Goal: Task Accomplishment & Management: Complete application form

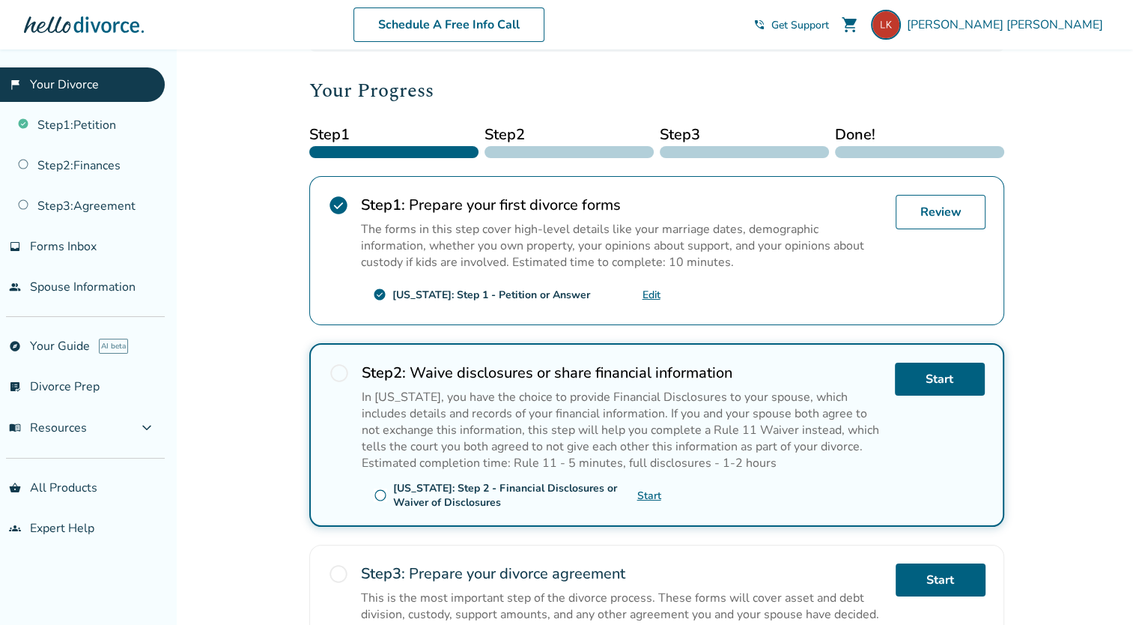
scroll to position [183, 0]
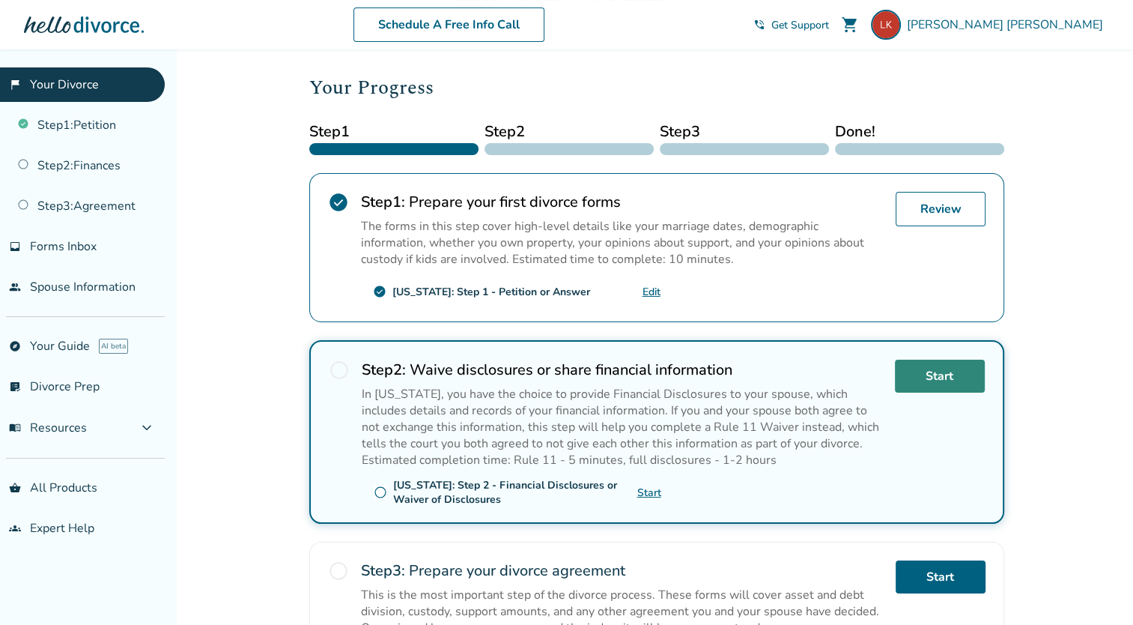
click at [923, 386] on link "Start" at bounding box center [940, 375] width 90 height 33
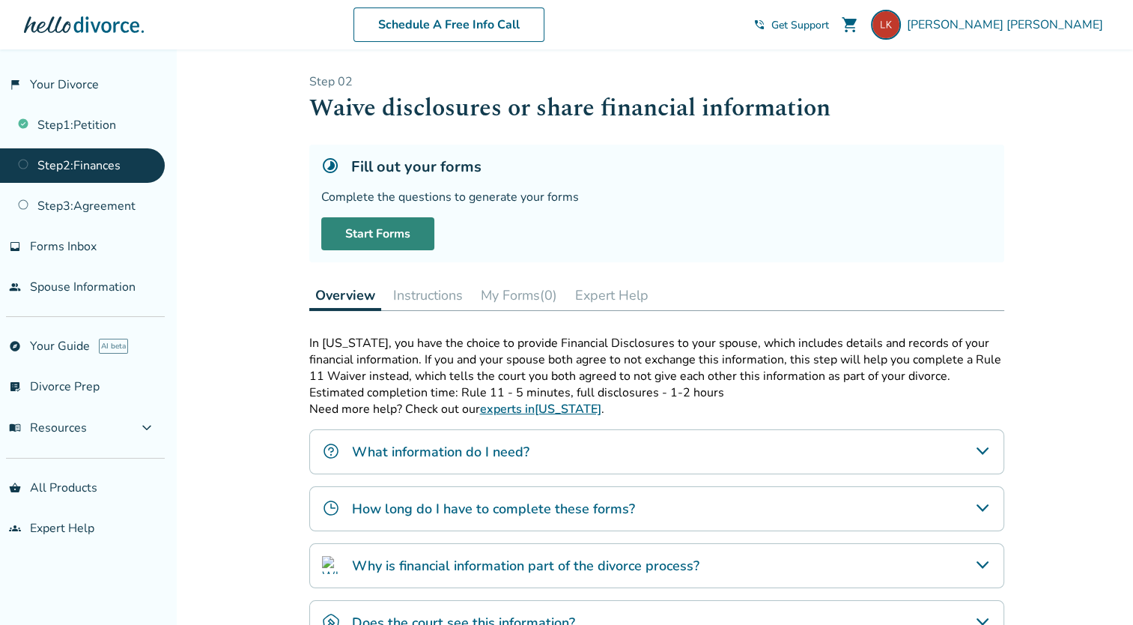
click at [379, 240] on link "Start Forms" at bounding box center [377, 233] width 113 height 33
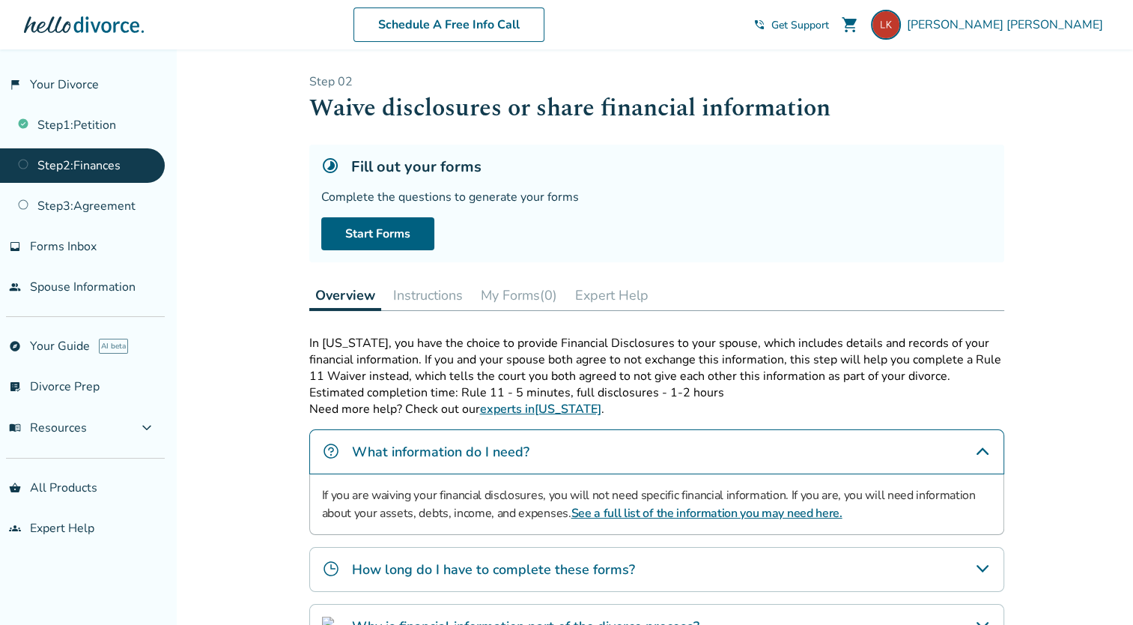
click at [104, 163] on link "Step 2 : Finances" at bounding box center [82, 165] width 165 height 34
click at [1040, 25] on span "Lisa Kienlen" at bounding box center [1008, 24] width 202 height 16
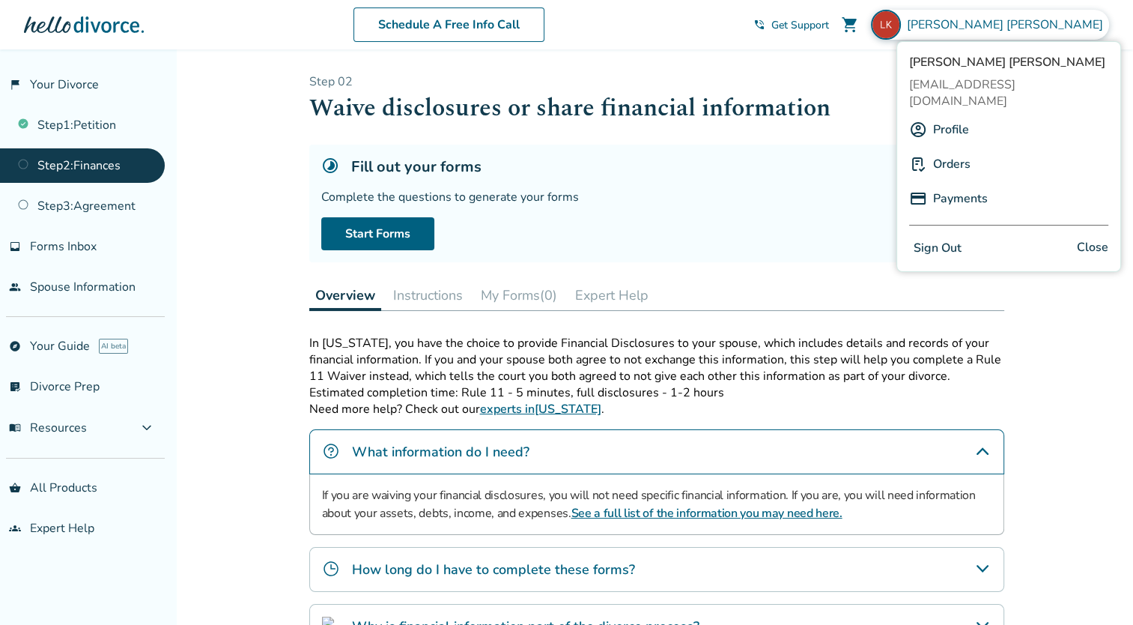
click at [953, 115] on link "Profile" at bounding box center [951, 129] width 36 height 28
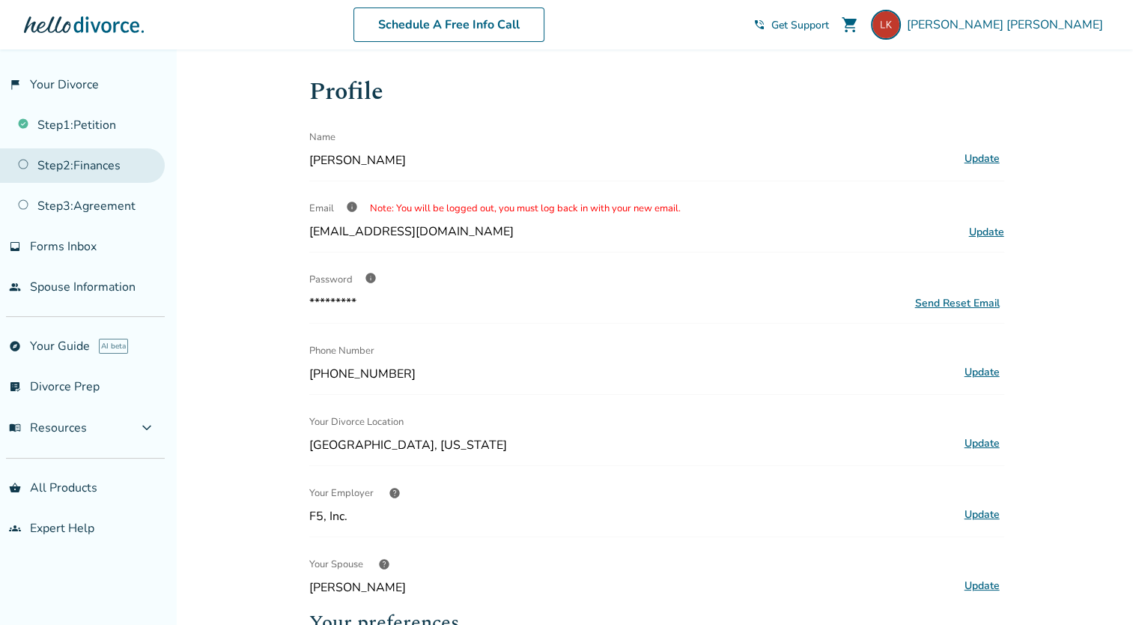
click at [73, 164] on link "Step 2 : Finances" at bounding box center [82, 165] width 165 height 34
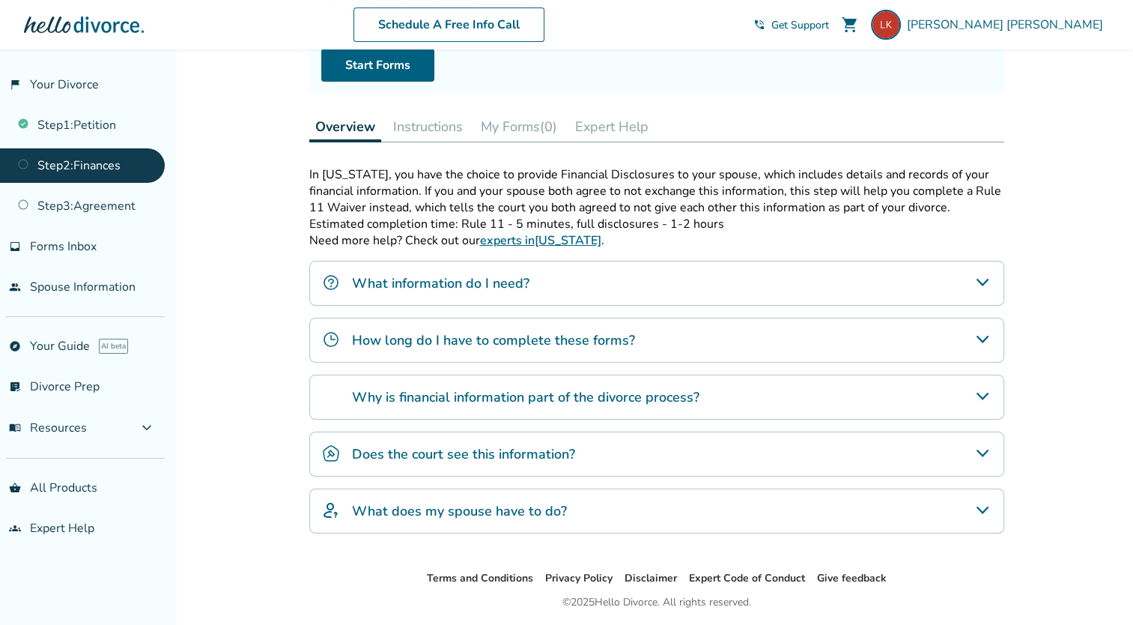
scroll to position [214, 0]
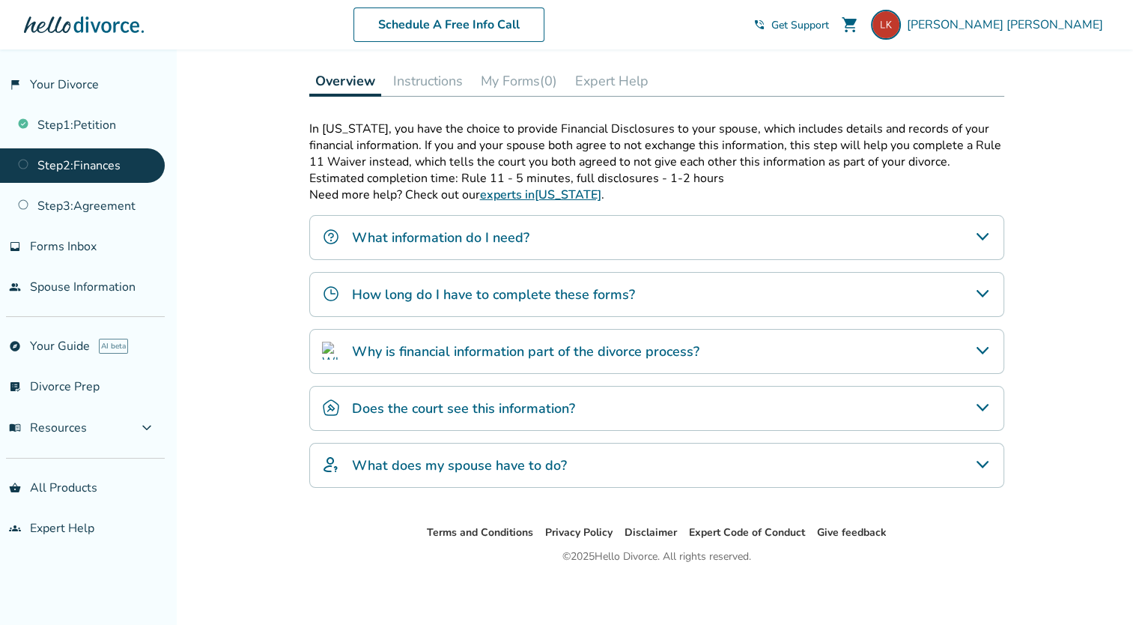
click at [556, 237] on div "What information do I need?" at bounding box center [656, 237] width 695 height 45
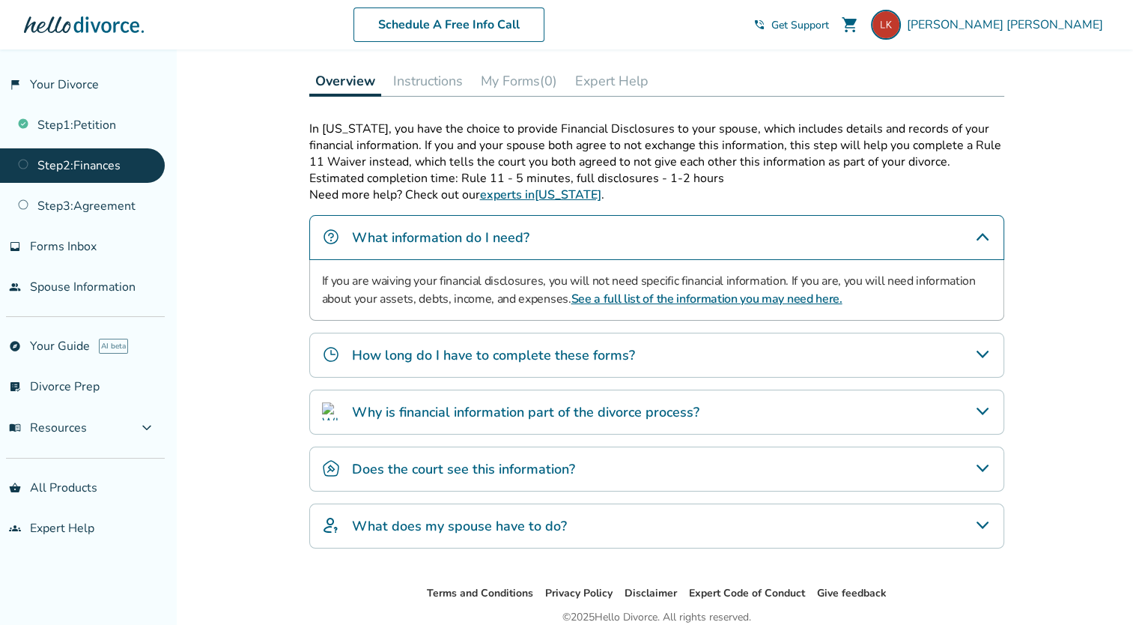
click at [579, 349] on h4 "How long do I have to complete these forms?" at bounding box center [493, 354] width 283 height 19
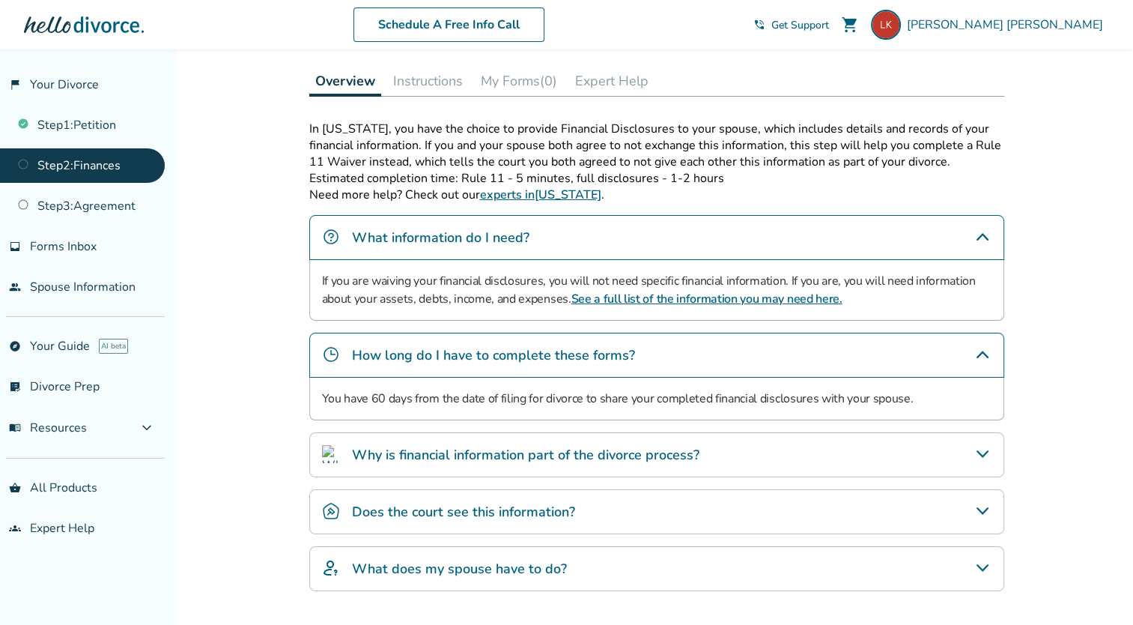
click at [547, 458] on h4 "Why is financial information part of the divorce process?" at bounding box center [525, 454] width 347 height 19
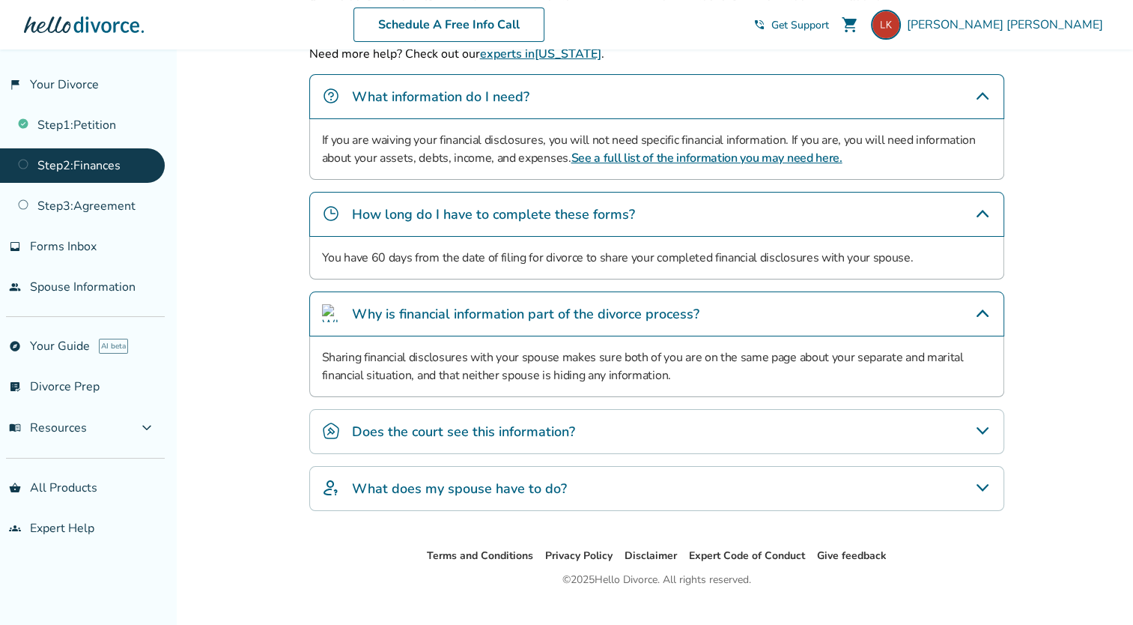
scroll to position [378, 0]
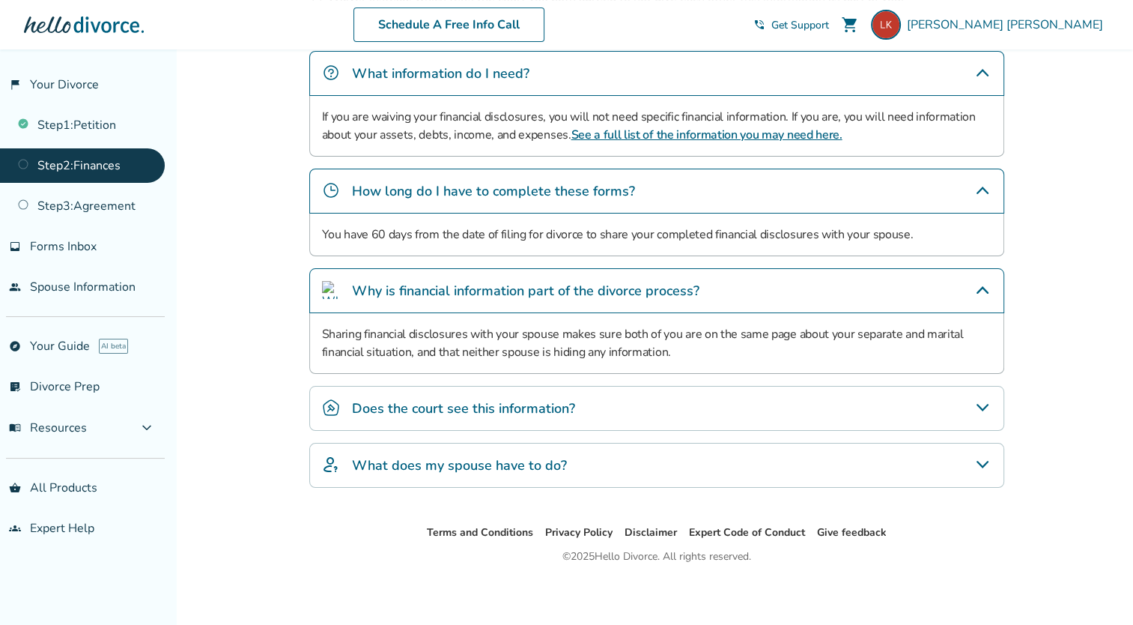
click at [562, 416] on div "Does the court see this information?" at bounding box center [656, 408] width 695 height 45
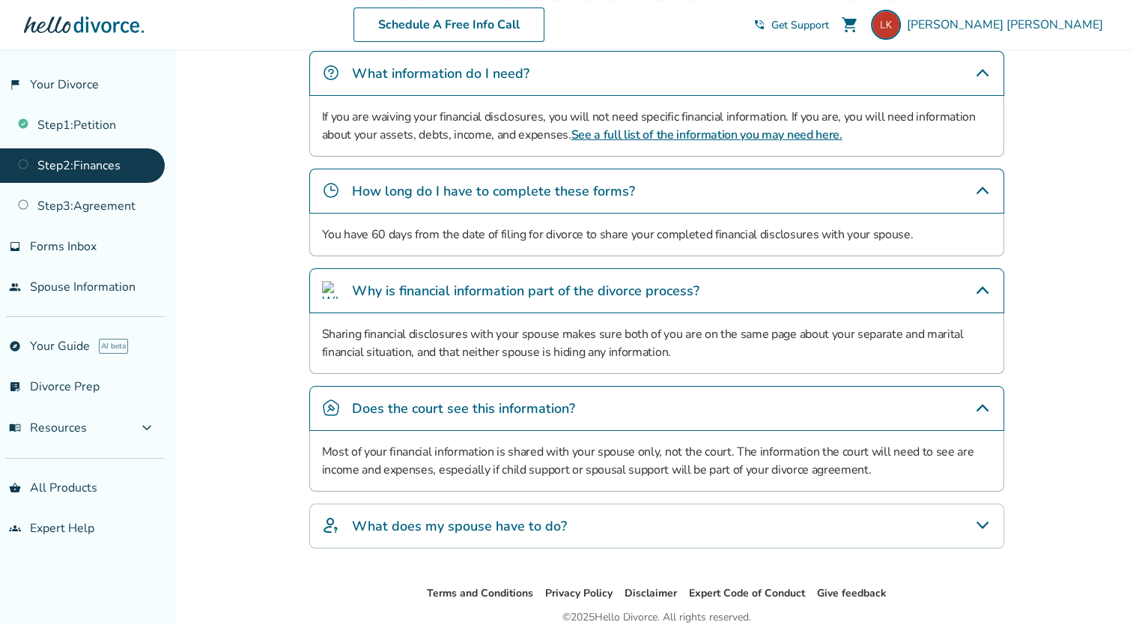
click at [553, 523] on h4 "What does my spouse have to do?" at bounding box center [459, 525] width 215 height 19
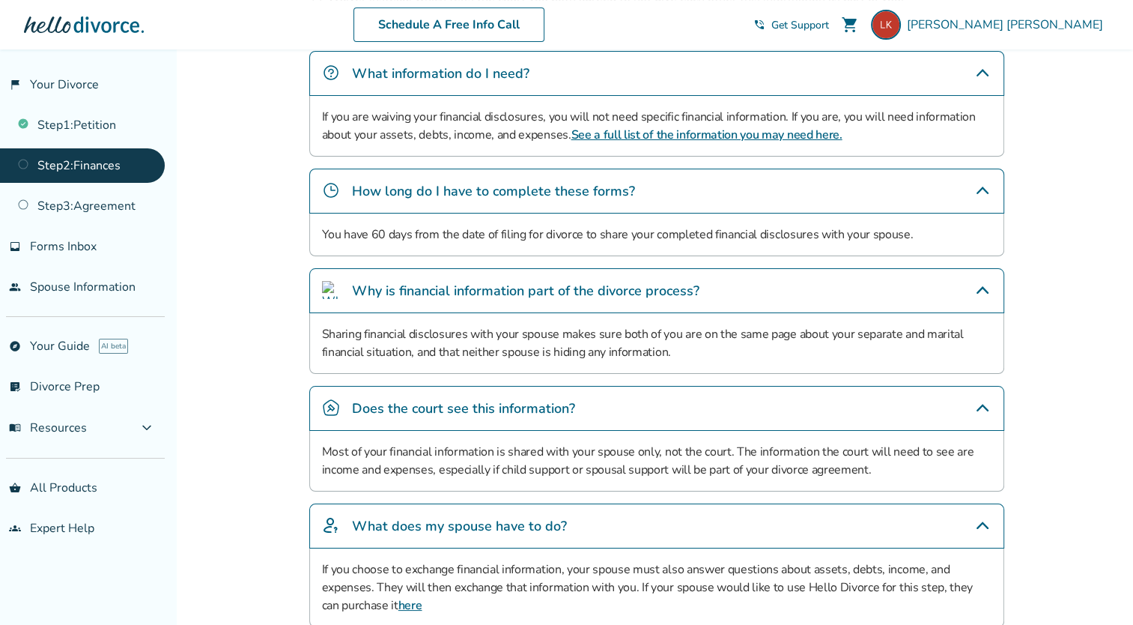
scroll to position [517, 0]
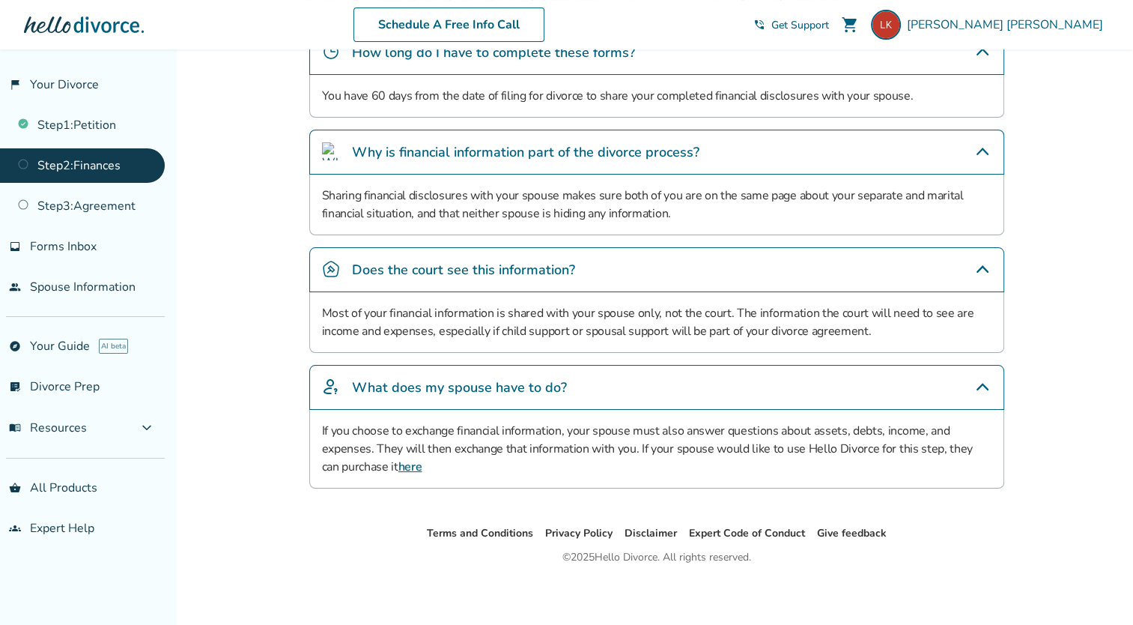
click at [398, 464] on link "here" at bounding box center [410, 466] width 24 height 16
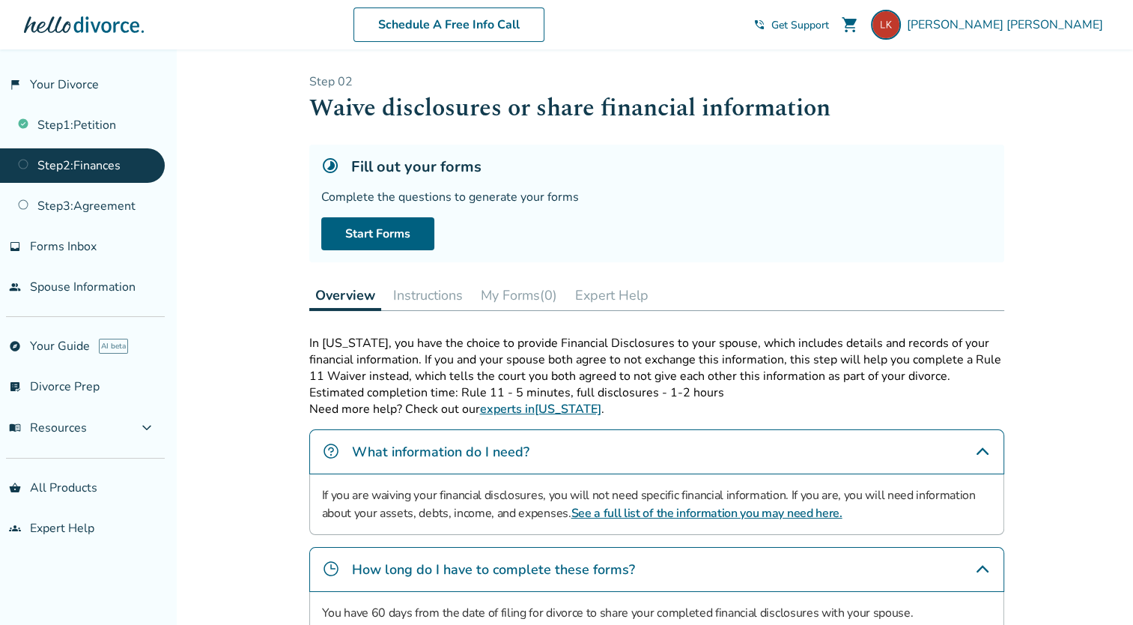
click at [505, 102] on h1 "Waive disclosures or share financial information" at bounding box center [656, 108] width 695 height 37
click at [472, 112] on h1 "Waive disclosures or share financial information" at bounding box center [656, 108] width 695 height 37
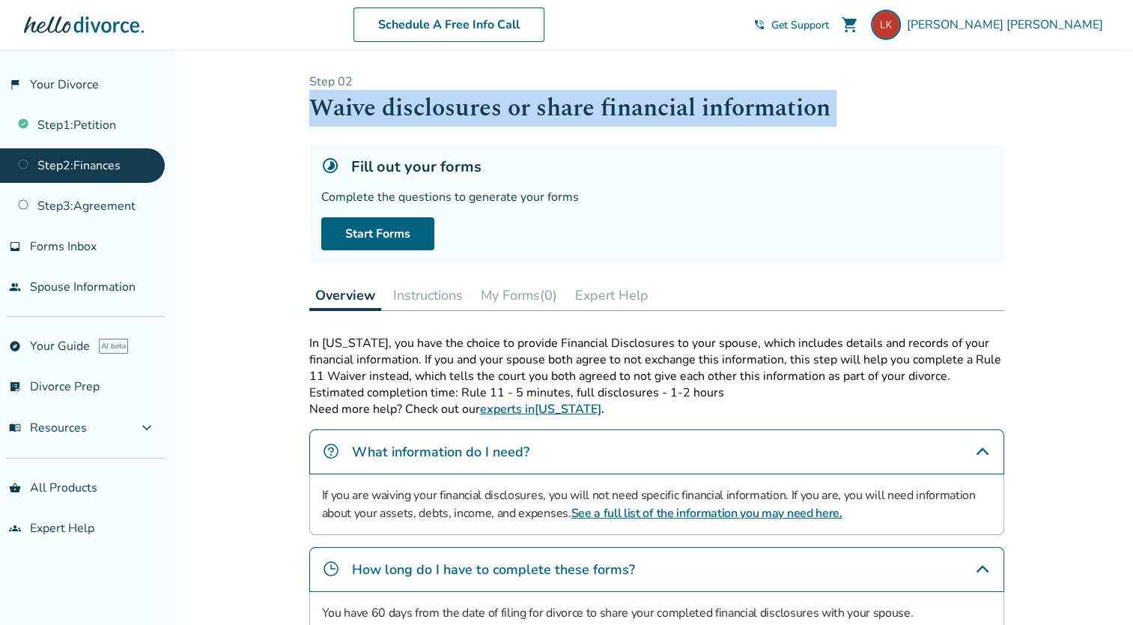
click at [472, 112] on h1 "Waive disclosures or share financial information" at bounding box center [656, 108] width 695 height 37
click at [413, 294] on button "Instructions" at bounding box center [428, 295] width 82 height 30
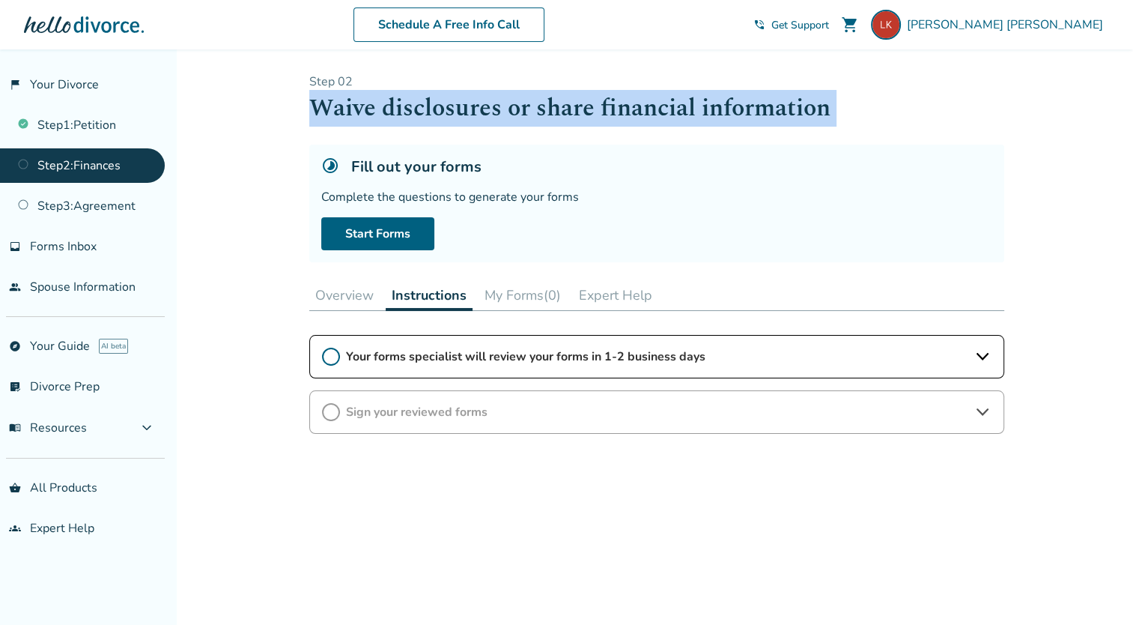
click at [512, 297] on button "My Forms (0)" at bounding box center [523, 295] width 88 height 30
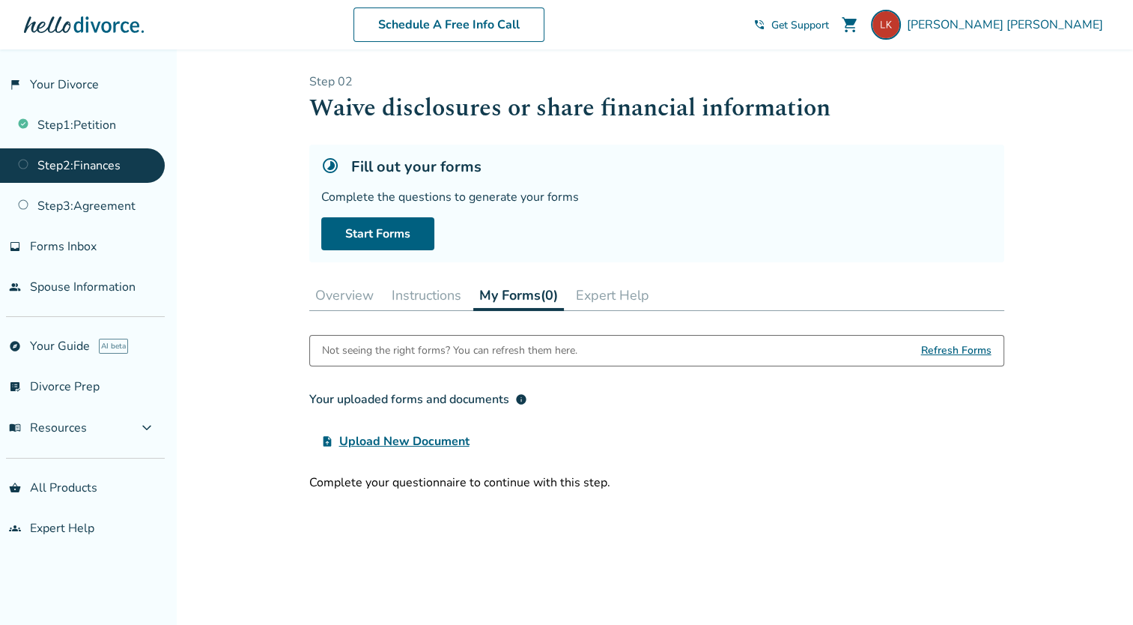
click at [966, 350] on span "Refresh Forms" at bounding box center [956, 351] width 70 height 30
click at [354, 293] on button "Overview" at bounding box center [344, 295] width 70 height 30
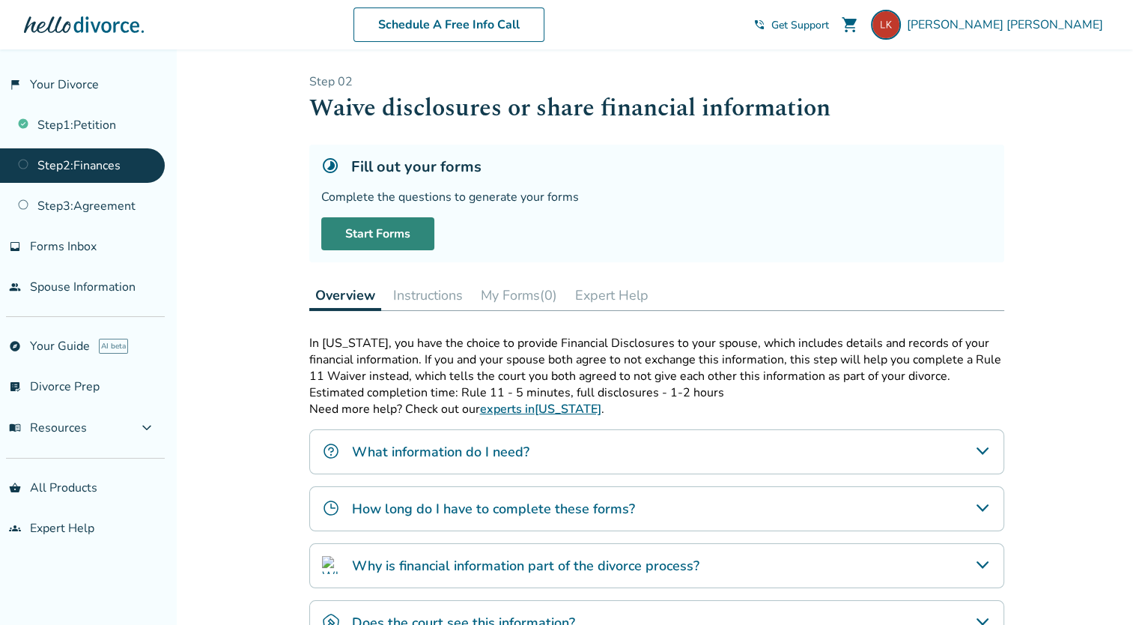
click at [374, 240] on link "Start Forms" at bounding box center [377, 233] width 113 height 33
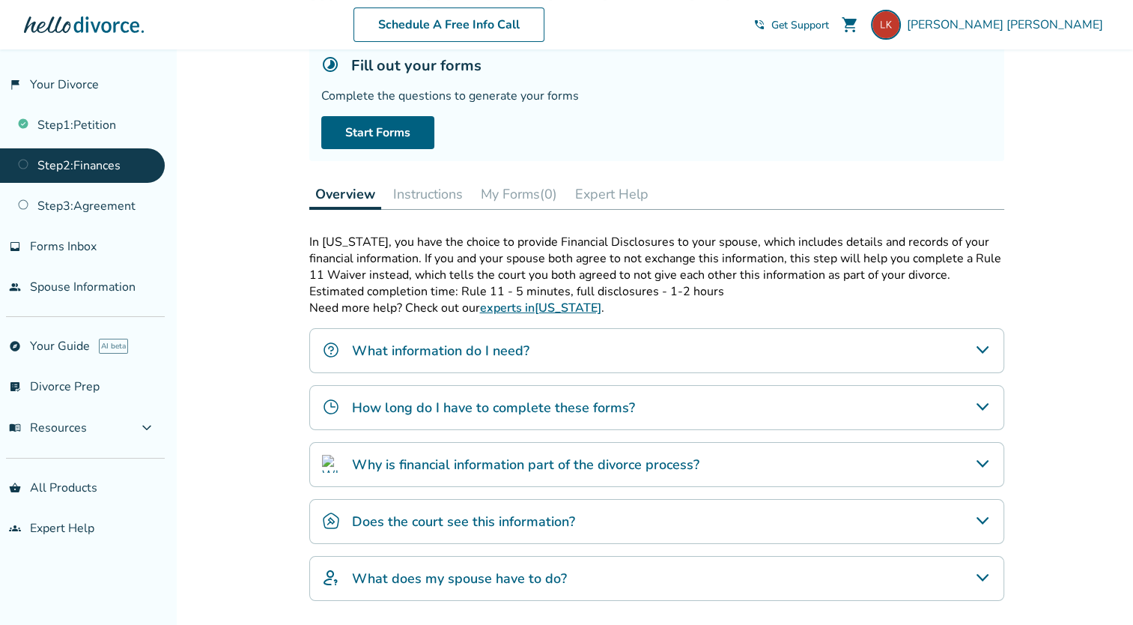
scroll to position [93, 0]
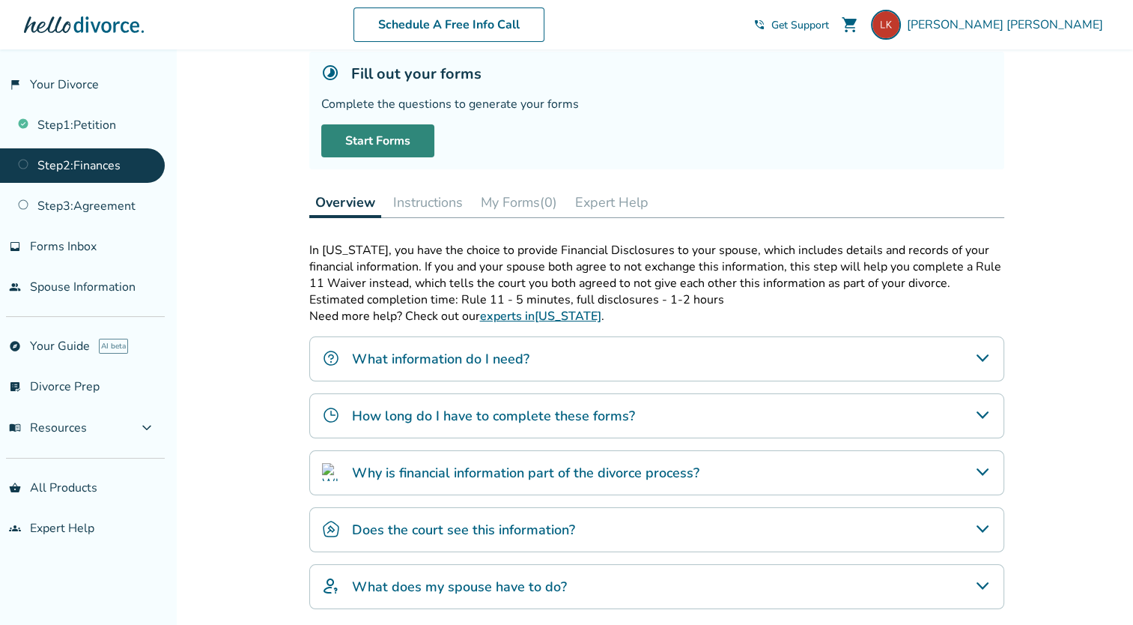
click at [386, 142] on link "Start Forms" at bounding box center [377, 140] width 113 height 33
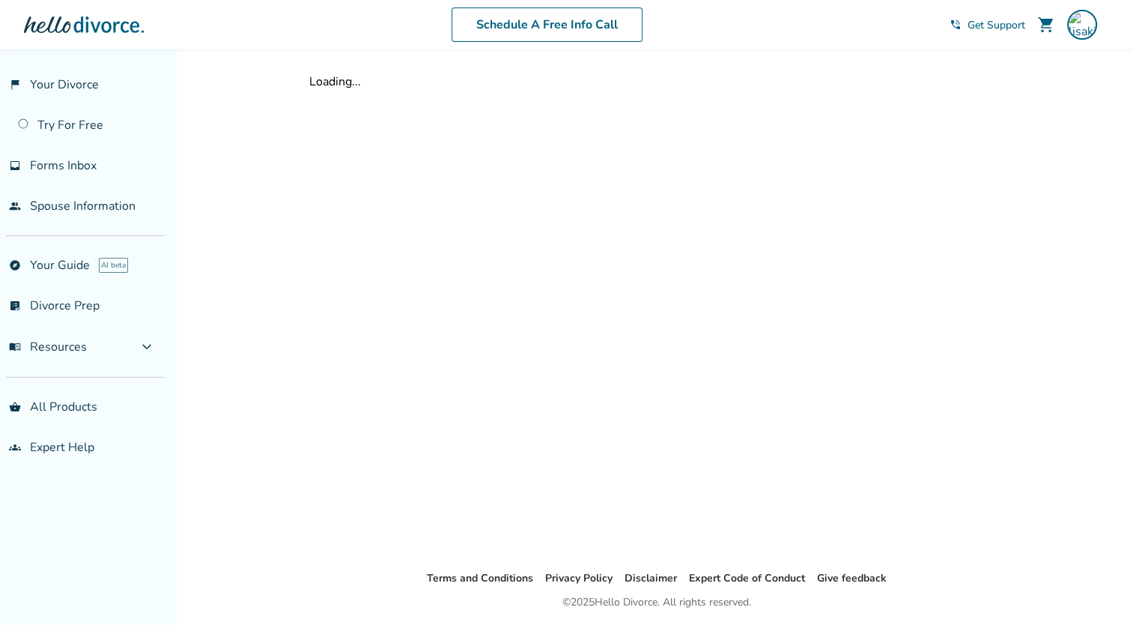
scroll to position [49, 0]
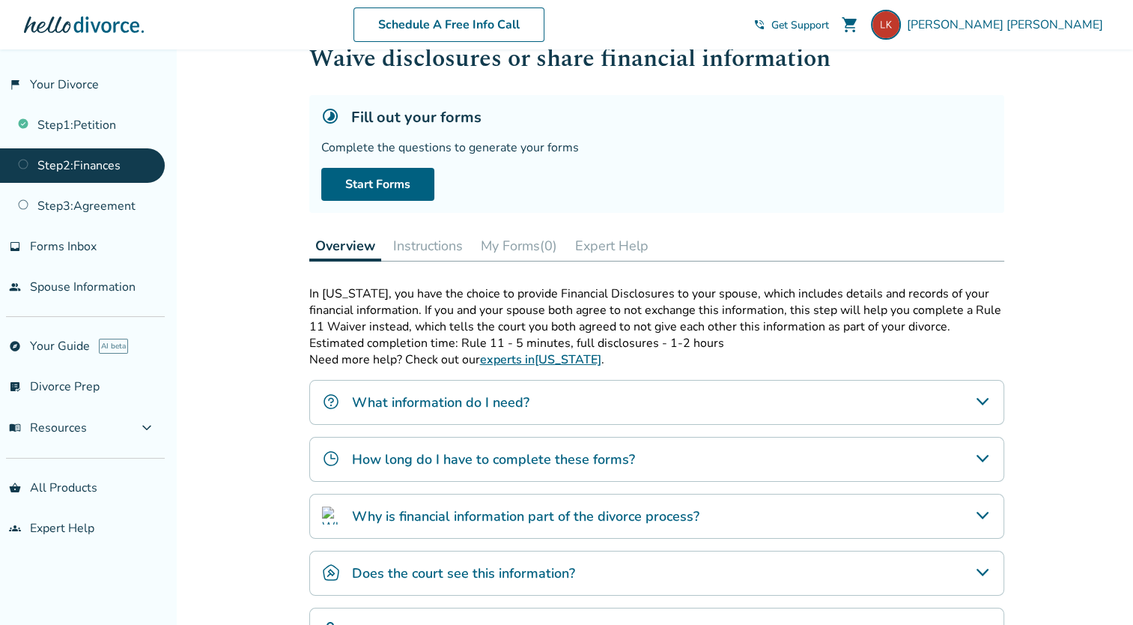
click at [73, 161] on link "Step 2 : Finances" at bounding box center [82, 165] width 165 height 34
click at [426, 249] on button "Instructions" at bounding box center [428, 246] width 82 height 30
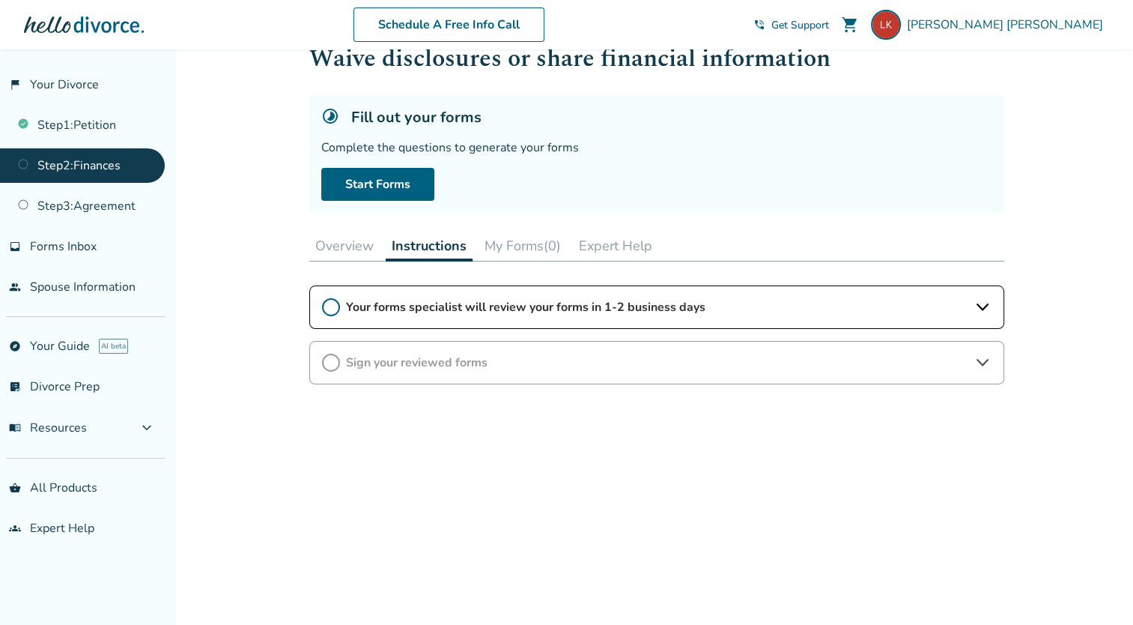
click at [422, 244] on button "Instructions" at bounding box center [429, 246] width 87 height 31
click at [356, 243] on button "Overview" at bounding box center [344, 246] width 70 height 30
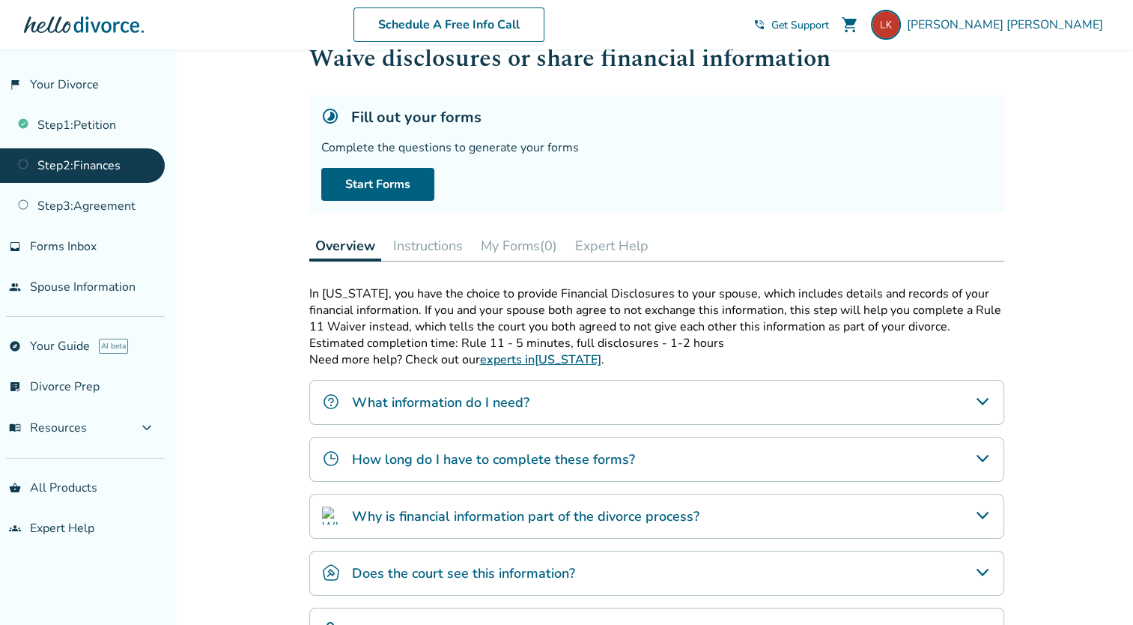
click at [342, 226] on div "Step 0 2 Waive disclosures or share financial information Fill out your forms C…" at bounding box center [656, 344] width 695 height 640
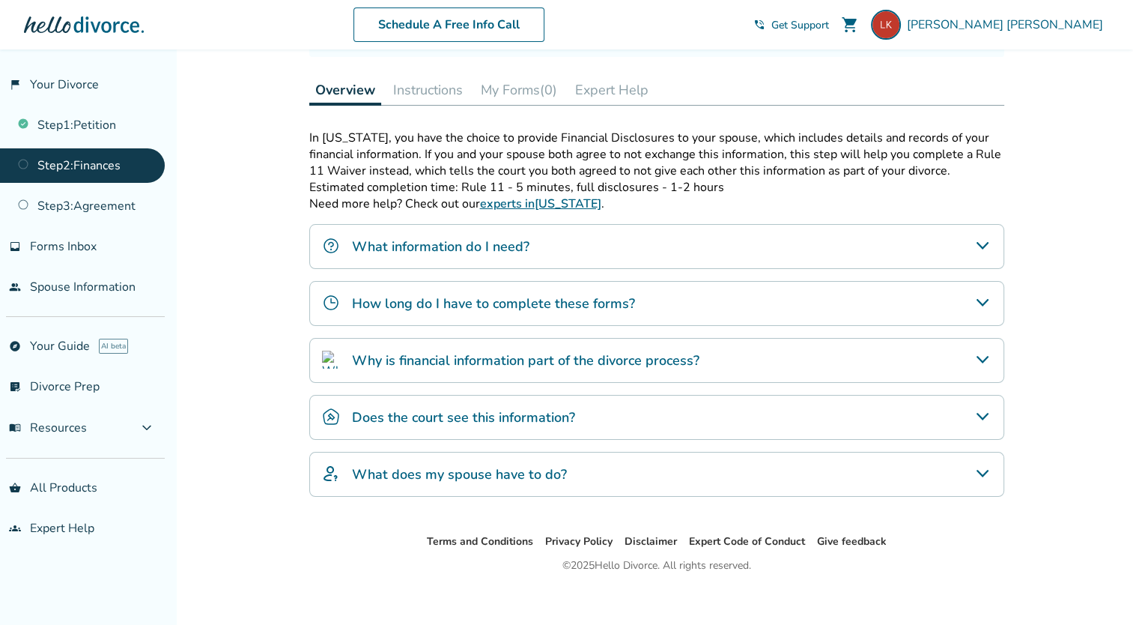
scroll to position [214, 0]
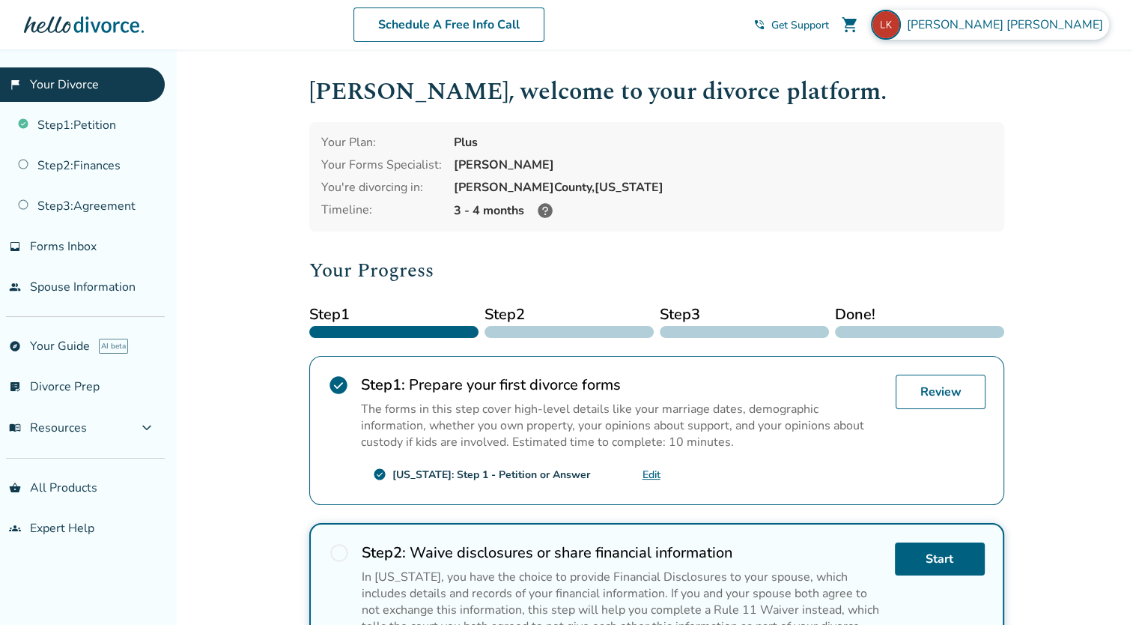
click at [1060, 27] on span "[PERSON_NAME]" at bounding box center [1008, 24] width 202 height 16
click at [1060, 25] on span "[PERSON_NAME]" at bounding box center [1008, 24] width 202 height 16
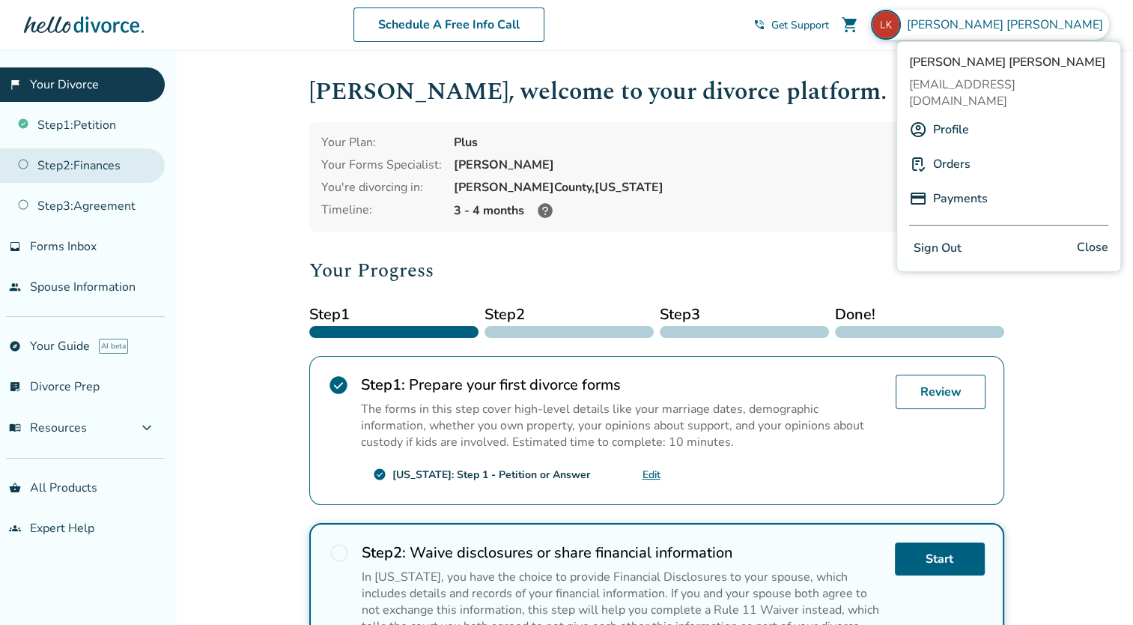
click at [75, 163] on link "Step 2 : Finances" at bounding box center [82, 165] width 165 height 34
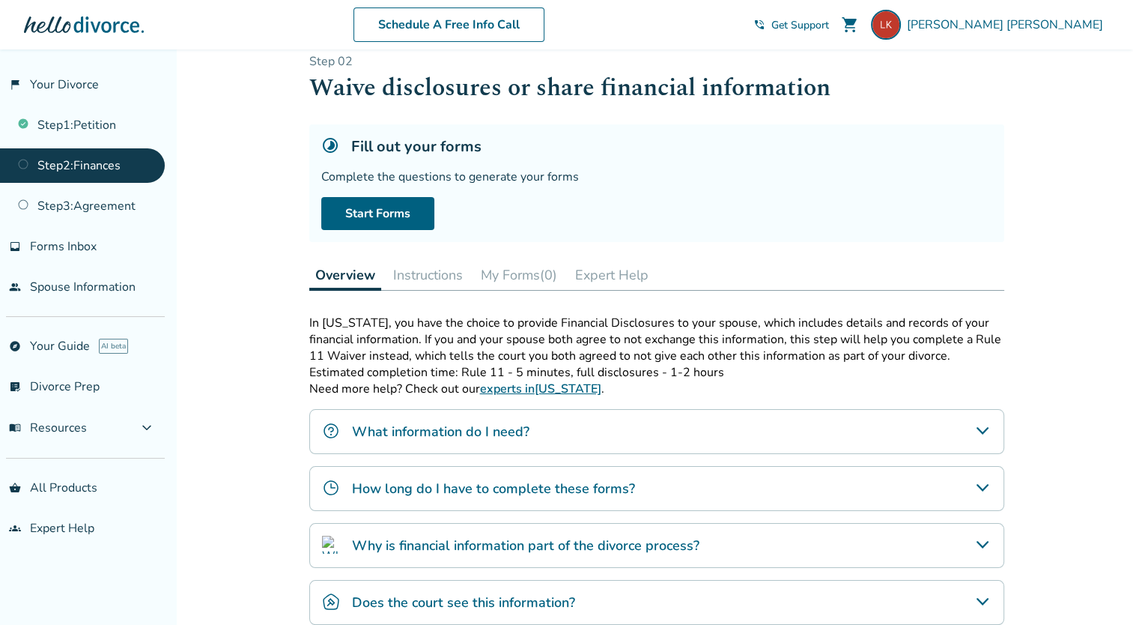
scroll to position [22, 0]
click at [389, 208] on link "Start Forms" at bounding box center [377, 211] width 113 height 33
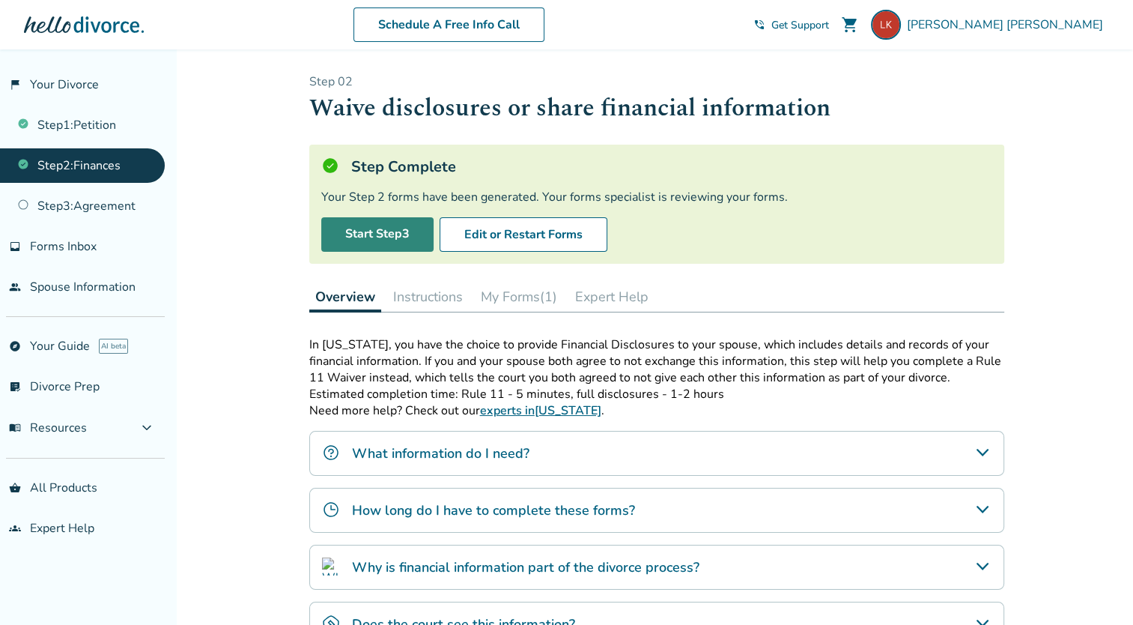
click at [380, 237] on link "Start Step 3" at bounding box center [377, 234] width 112 height 34
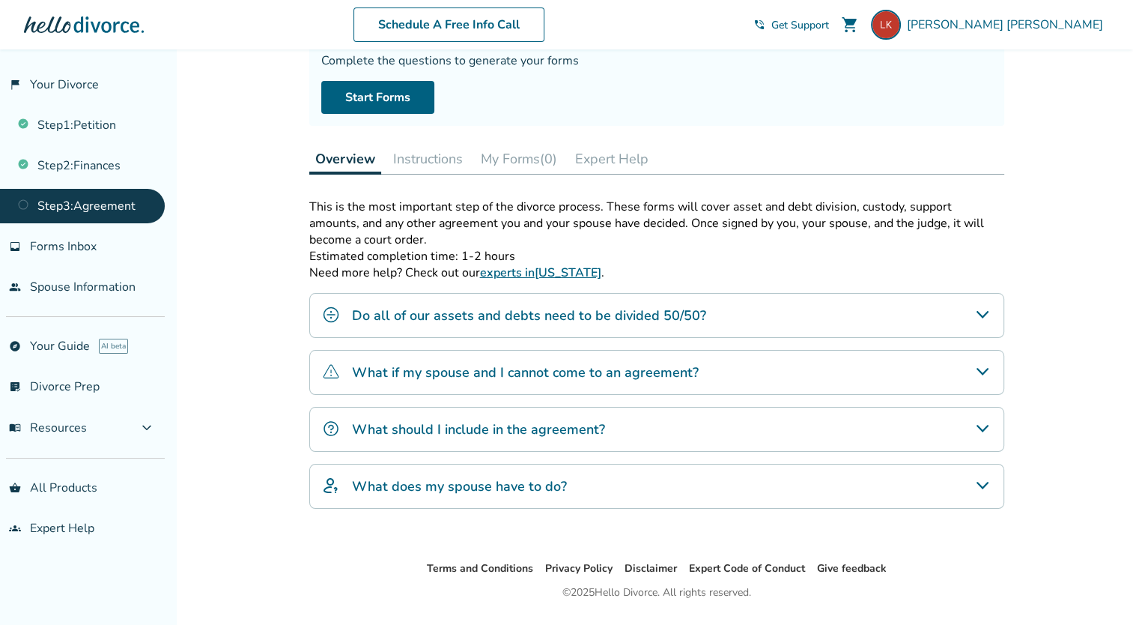
scroll to position [137, 0]
click at [707, 313] on div "Do all of our assets and debts need to be divided 50/50?" at bounding box center [656, 314] width 695 height 45
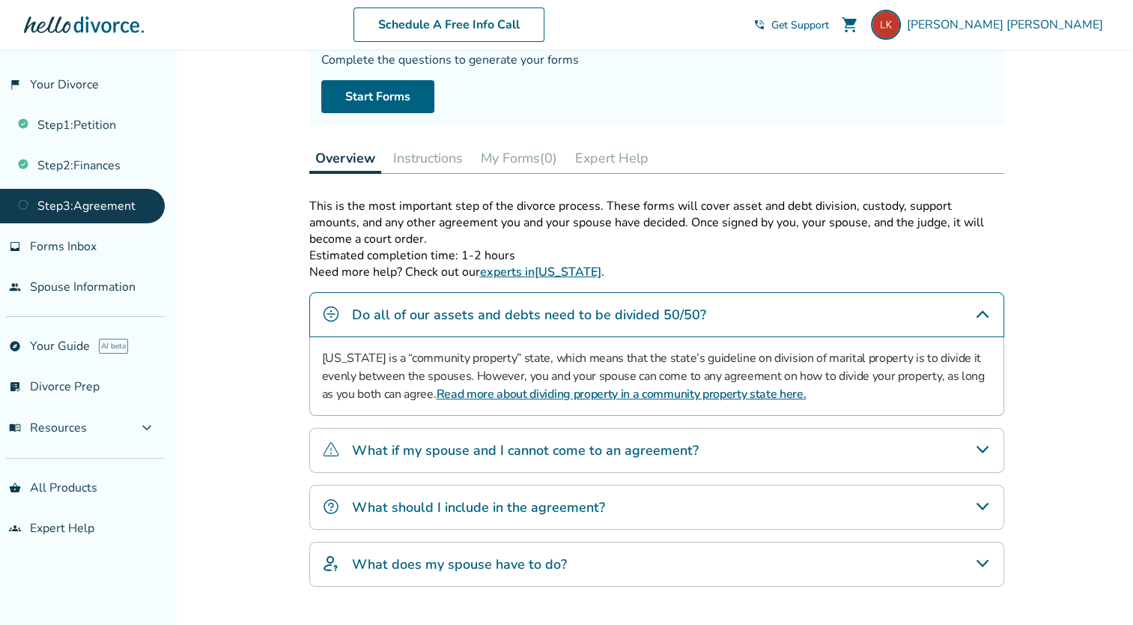
click at [553, 394] on link "Read more about dividing property in a community property state here." at bounding box center [621, 394] width 370 height 16
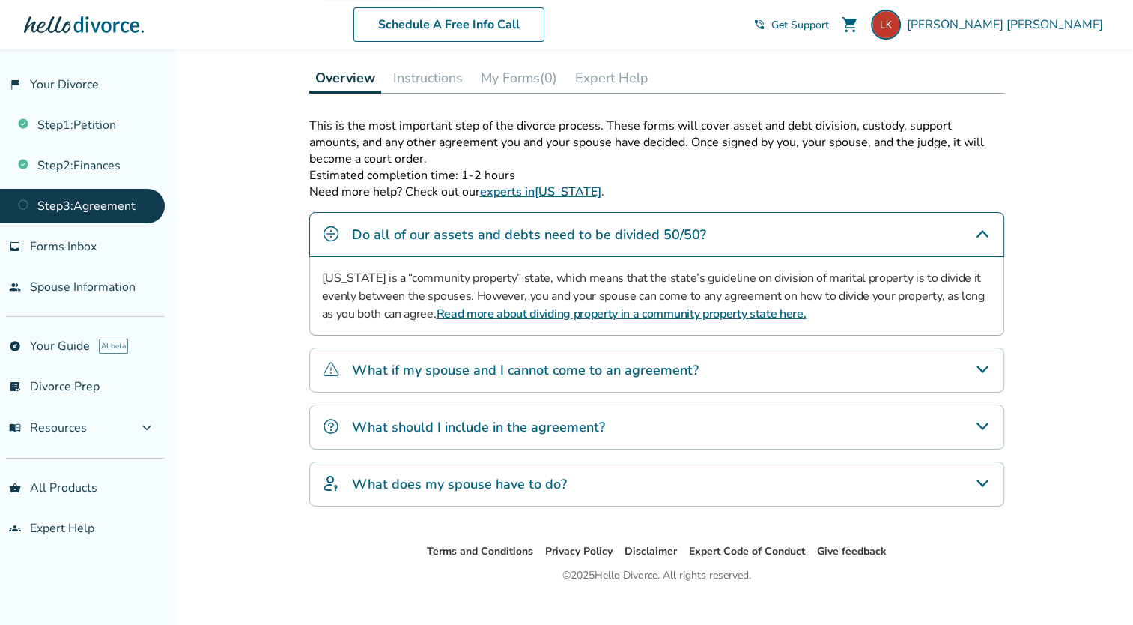
scroll to position [218, 0]
click at [587, 373] on h4 "What if my spouse and I cannot come to an agreement?" at bounding box center [525, 368] width 347 height 19
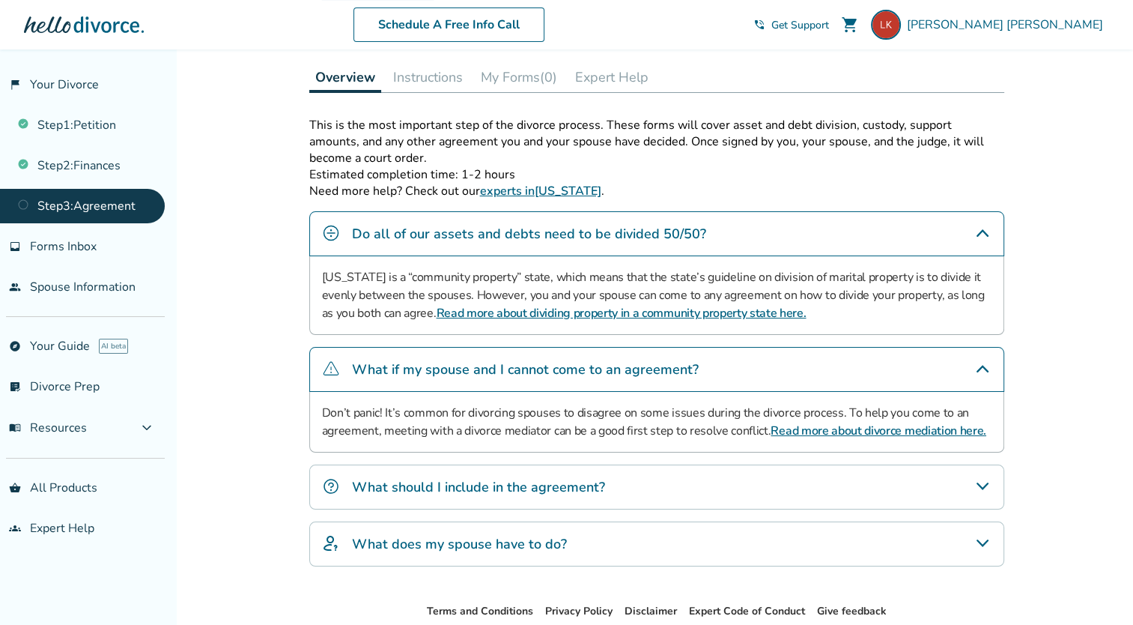
click at [622, 419] on p "Don’t panic! It’s common for divorcing spouses to disagree on some issues durin…" at bounding box center [657, 422] width 670 height 36
click at [702, 482] on div "What should I include in the agreement?" at bounding box center [656, 486] width 695 height 45
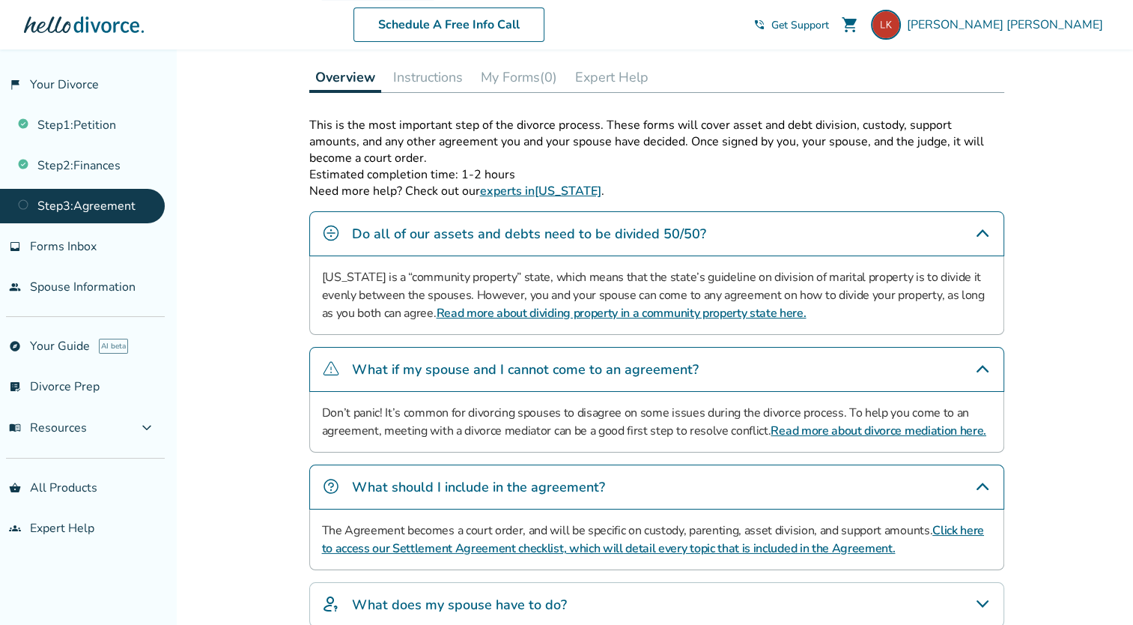
click at [677, 546] on link "Click here to access our Settlement Agreement checklist, which will detail ever…" at bounding box center [653, 539] width 662 height 34
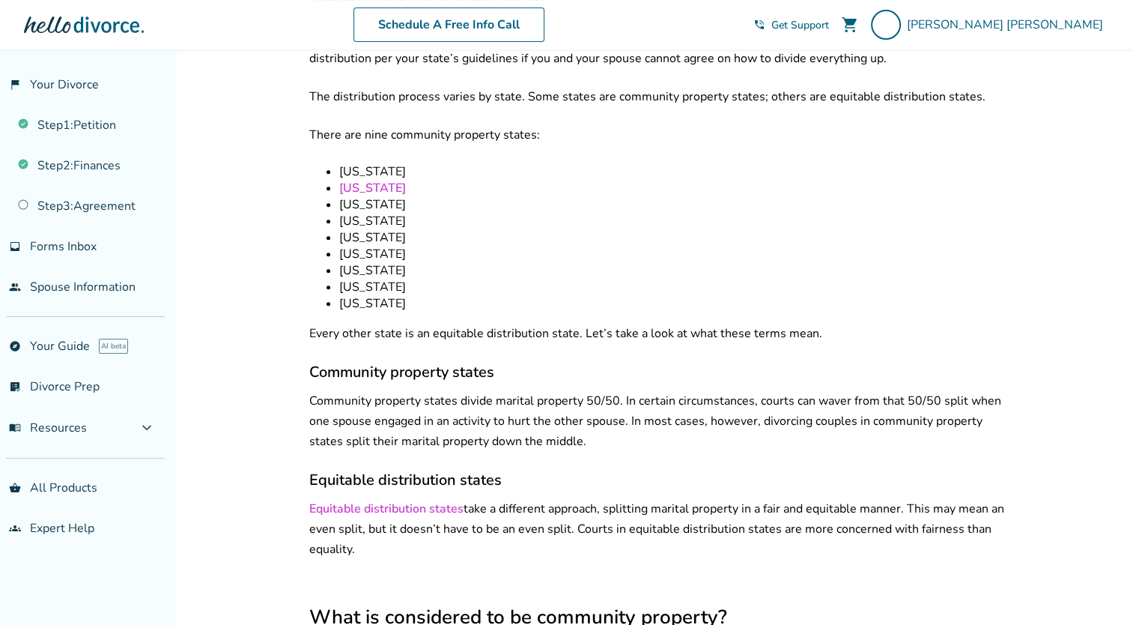
scroll to position [581, 0]
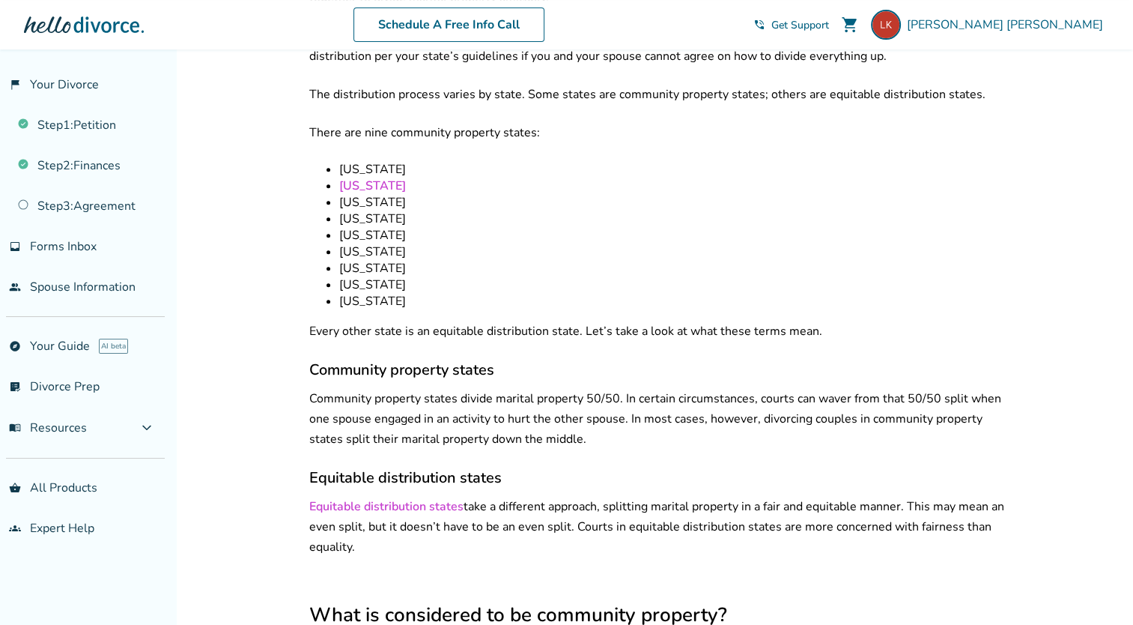
click at [514, 389] on p "Community property states divide marital property 50/50. In certain circumstanc…" at bounding box center [656, 419] width 695 height 61
click at [523, 417] on p "Community property states divide marital property 50/50. In certain circumstanc…" at bounding box center [656, 419] width 695 height 61
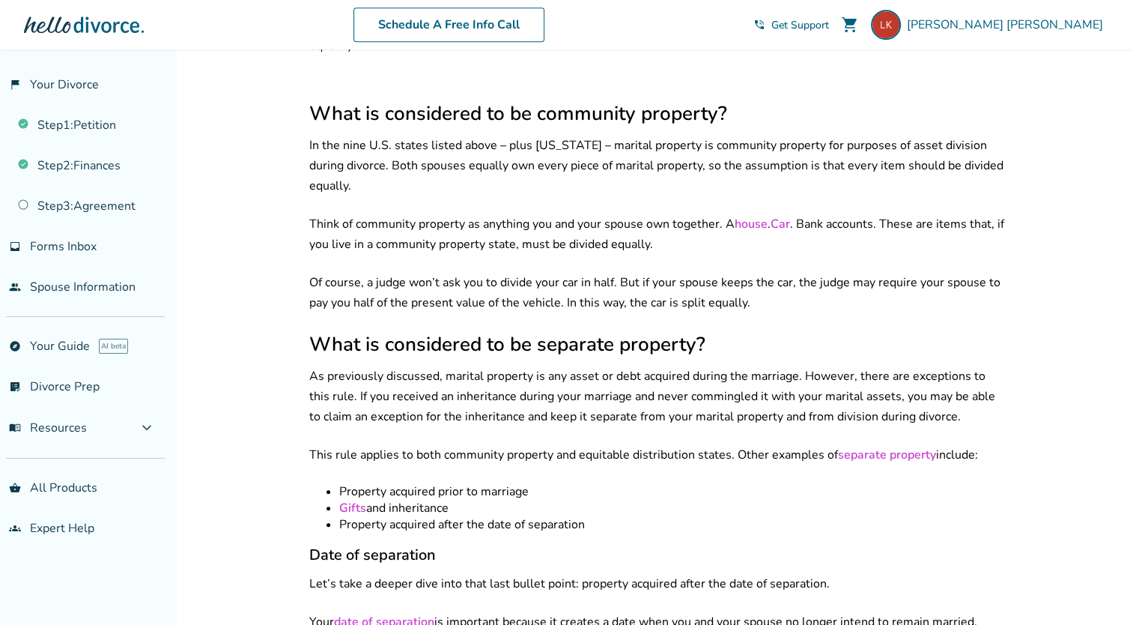
scroll to position [1083, 0]
click at [437, 482] on li "Property acquired prior to marriage" at bounding box center [671, 490] width 665 height 16
drag, startPoint x: 437, startPoint y: 476, endPoint x: 451, endPoint y: 508, distance: 34.2
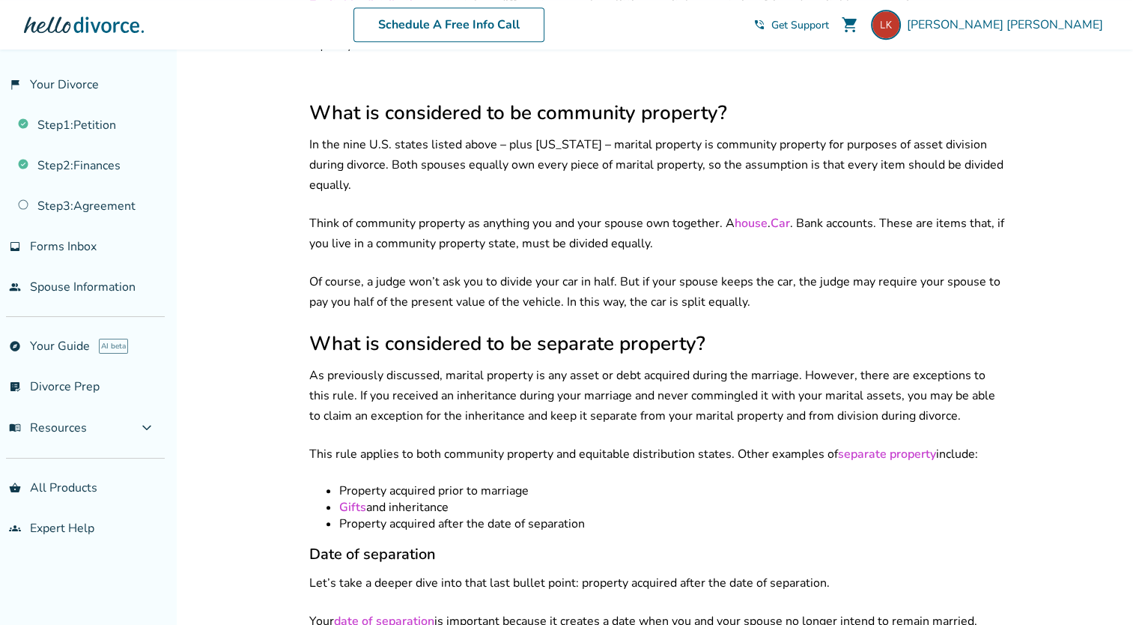
click at [451, 515] on li "Property acquired after the date of separation" at bounding box center [671, 523] width 665 height 16
click at [445, 515] on li "Property acquired after the date of separation" at bounding box center [671, 523] width 665 height 16
click at [470, 515] on li "Property acquired after the date of separation" at bounding box center [671, 523] width 665 height 16
click at [464, 515] on li "Property acquired after the date of separation" at bounding box center [671, 523] width 665 height 16
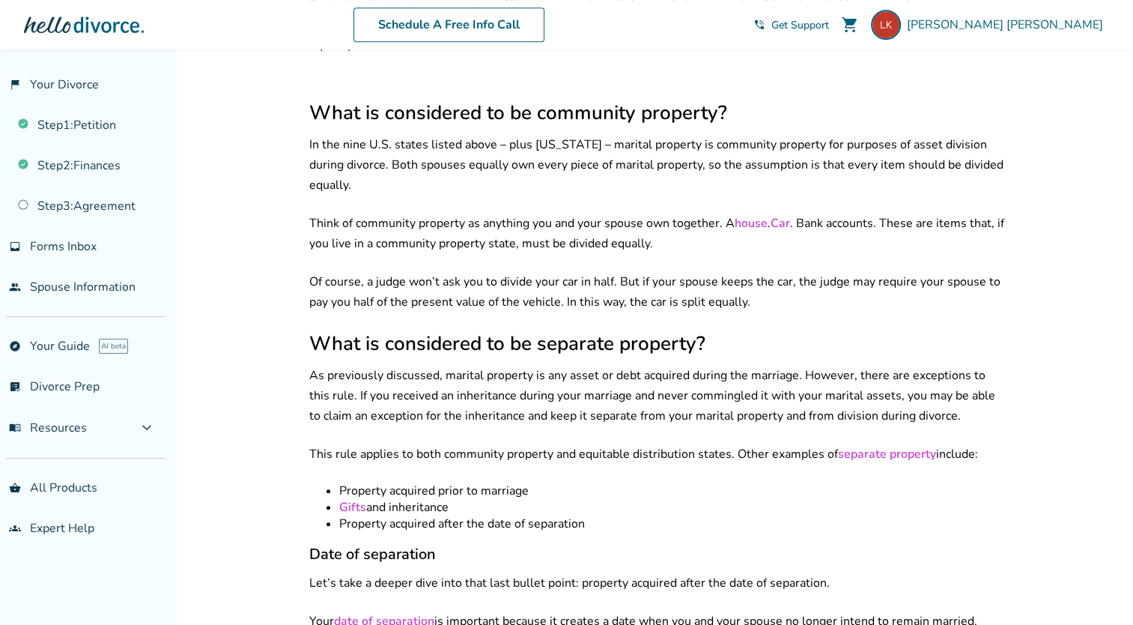
click at [470, 444] on p "This rule applies to both community property and equitable distribution states.…" at bounding box center [656, 454] width 695 height 20
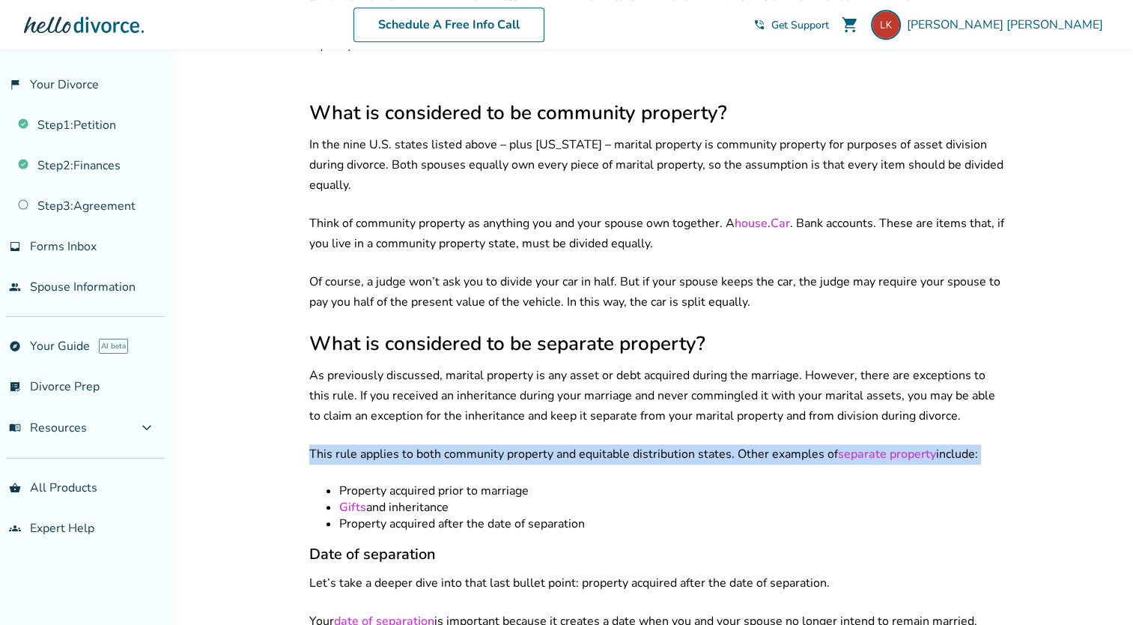
click at [470, 444] on p "This rule applies to both community property and equitable distribution states.…" at bounding box center [656, 454] width 695 height 20
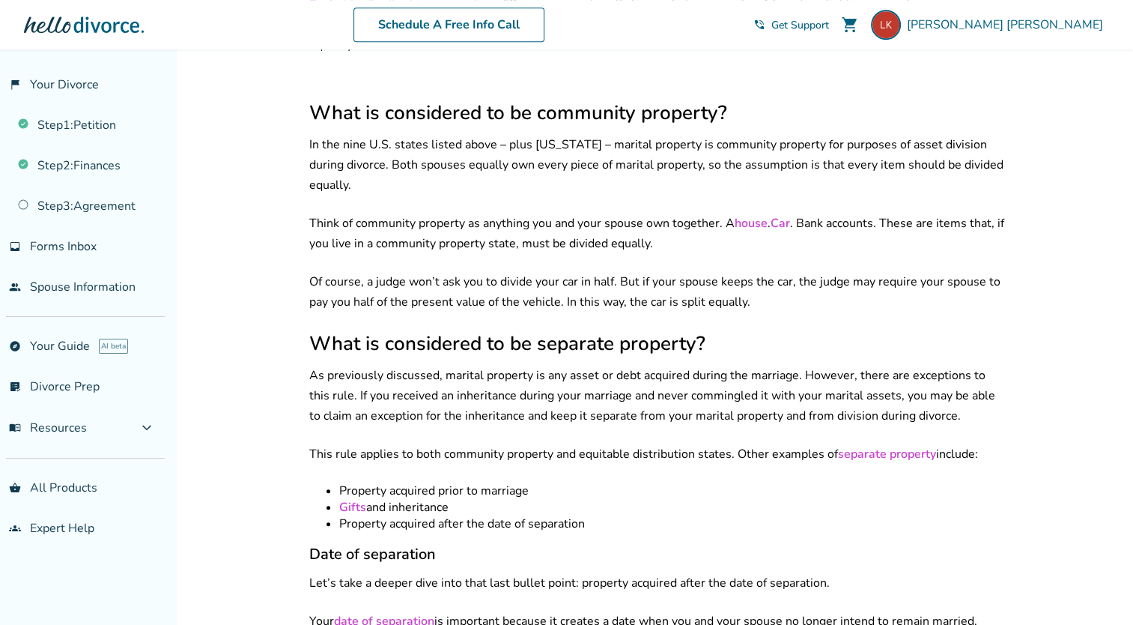
drag, startPoint x: 470, startPoint y: 440, endPoint x: 453, endPoint y: 515, distance: 76.8
click at [453, 515] on li "Property acquired after the date of separation" at bounding box center [671, 523] width 665 height 16
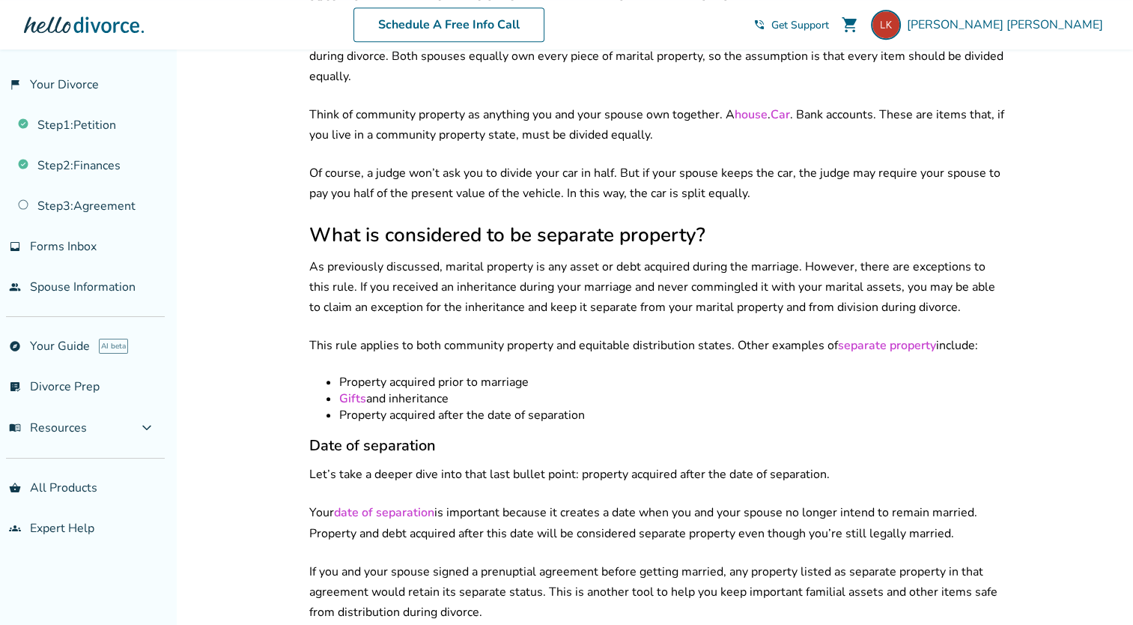
scroll to position [1195, 0]
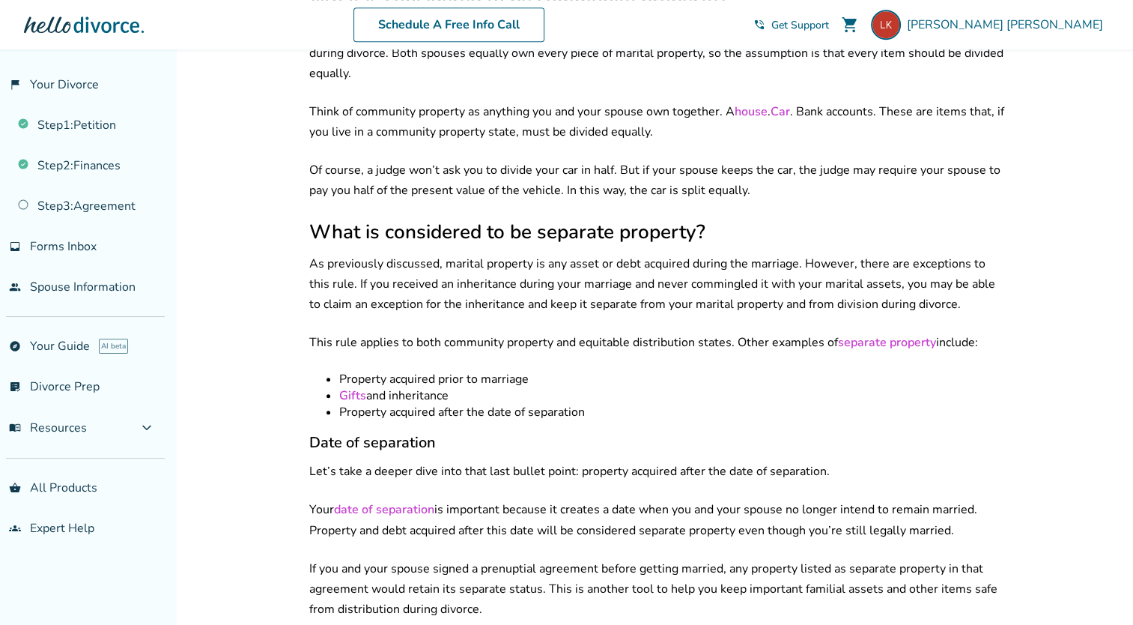
click at [523, 500] on p "Your date of separation is important because it creates a date when you and you…" at bounding box center [656, 520] width 695 height 40
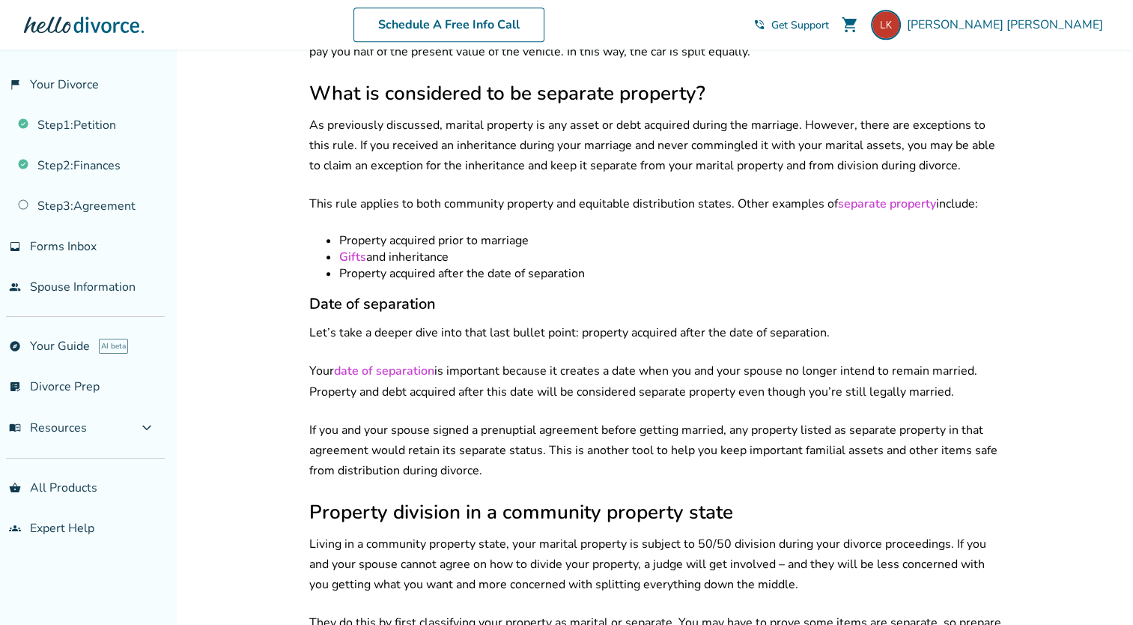
scroll to position [1332, 0]
click at [564, 535] on p "Living in a community property state, your marital property is subject to 50/50…" at bounding box center [656, 565] width 695 height 61
click at [547, 444] on p "If you and your spouse signed a prenuptial agreement before getting married, an…" at bounding box center [656, 451] width 695 height 61
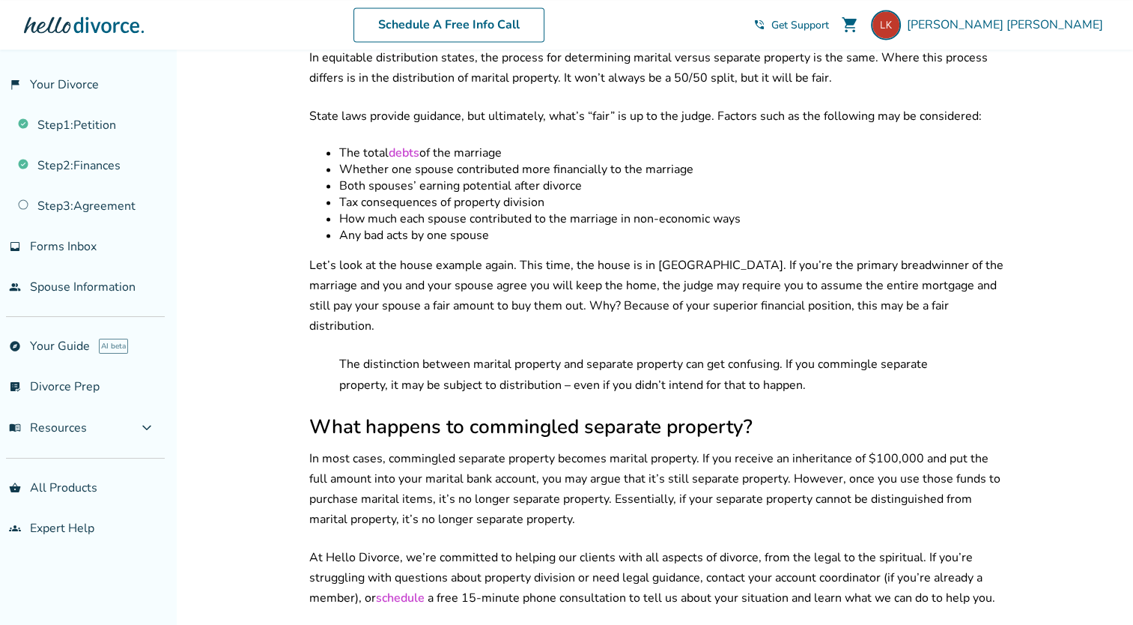
scroll to position [2447, 0]
click at [470, 447] on p "In most cases, commingled separate property becomes marital property. If you re…" at bounding box center [656, 487] width 695 height 81
click at [483, 461] on p "In most cases, commingled separate property becomes marital property. If you re…" at bounding box center [656, 487] width 695 height 81
click at [461, 480] on p "In most cases, commingled separate property becomes marital property. If you re…" at bounding box center [656, 487] width 695 height 81
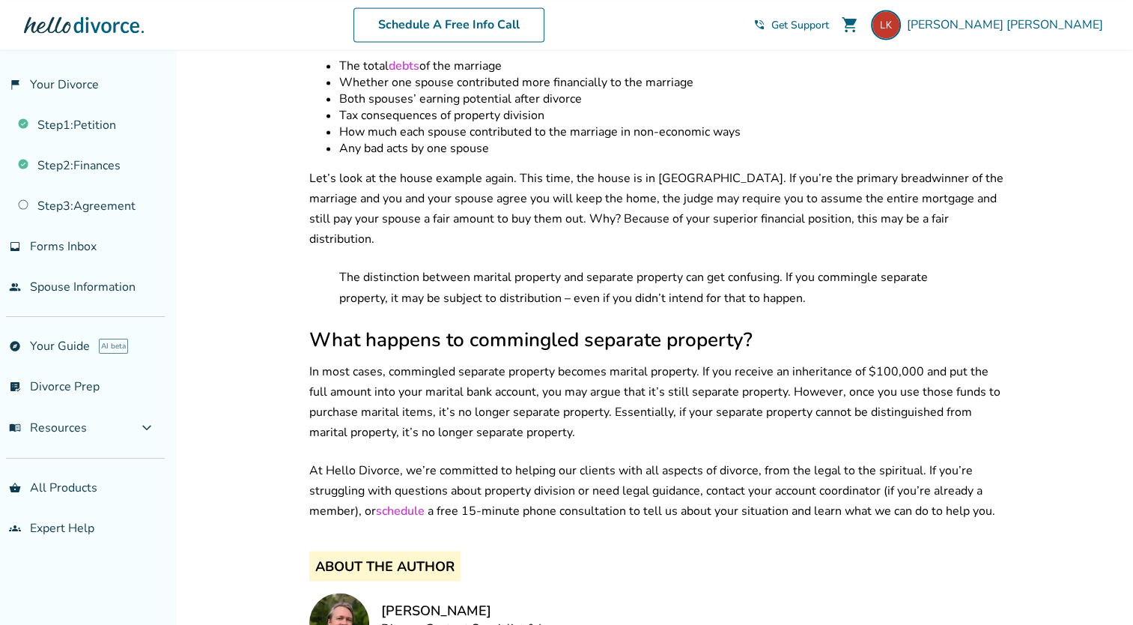
scroll to position [2544, 0]
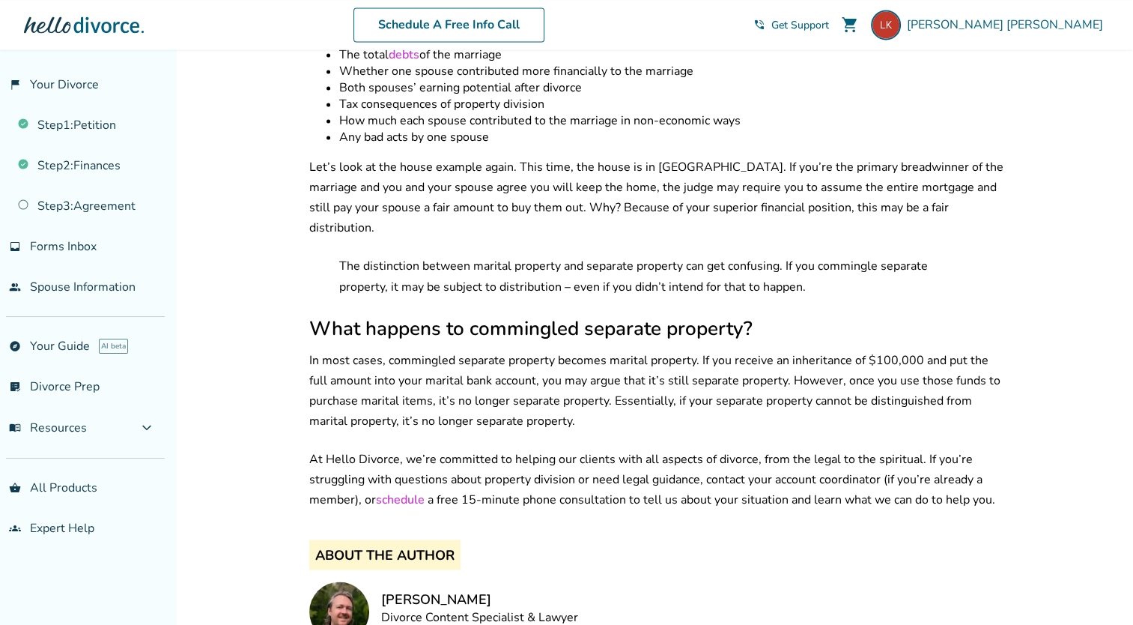
click at [541, 449] on p "At Hello Divorce, we’re committed to helping our clients with all aspects of di…" at bounding box center [656, 479] width 695 height 61
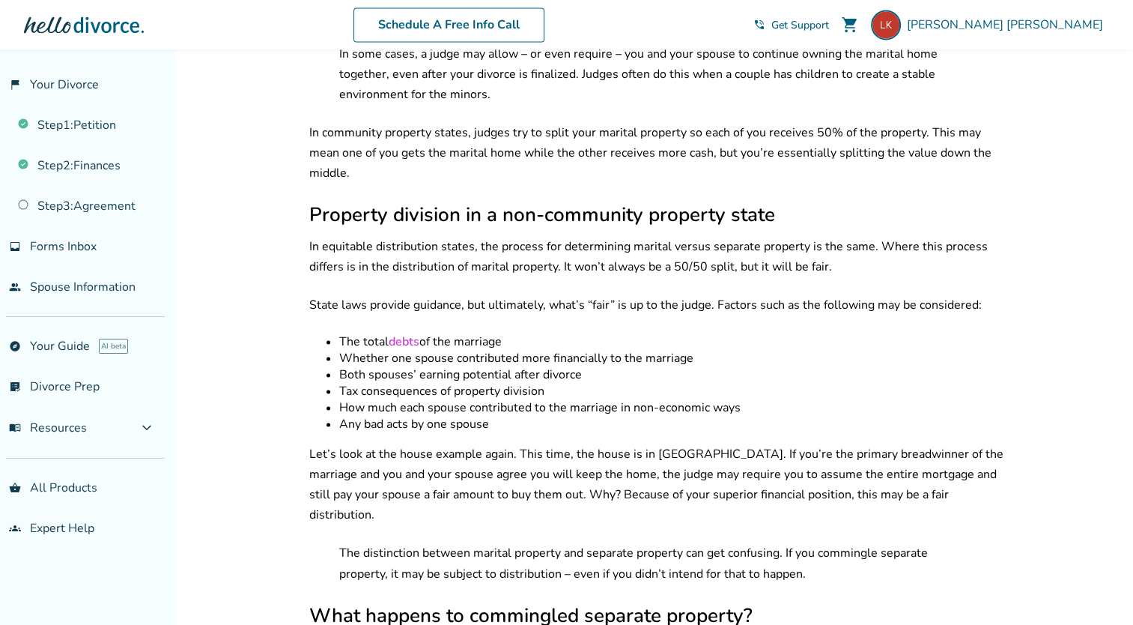
scroll to position [2257, 0]
click at [488, 350] on li "Whether one spouse contributed more financially to the marriage" at bounding box center [671, 358] width 665 height 16
click at [458, 383] on li "Tax consequences of property division" at bounding box center [671, 391] width 665 height 16
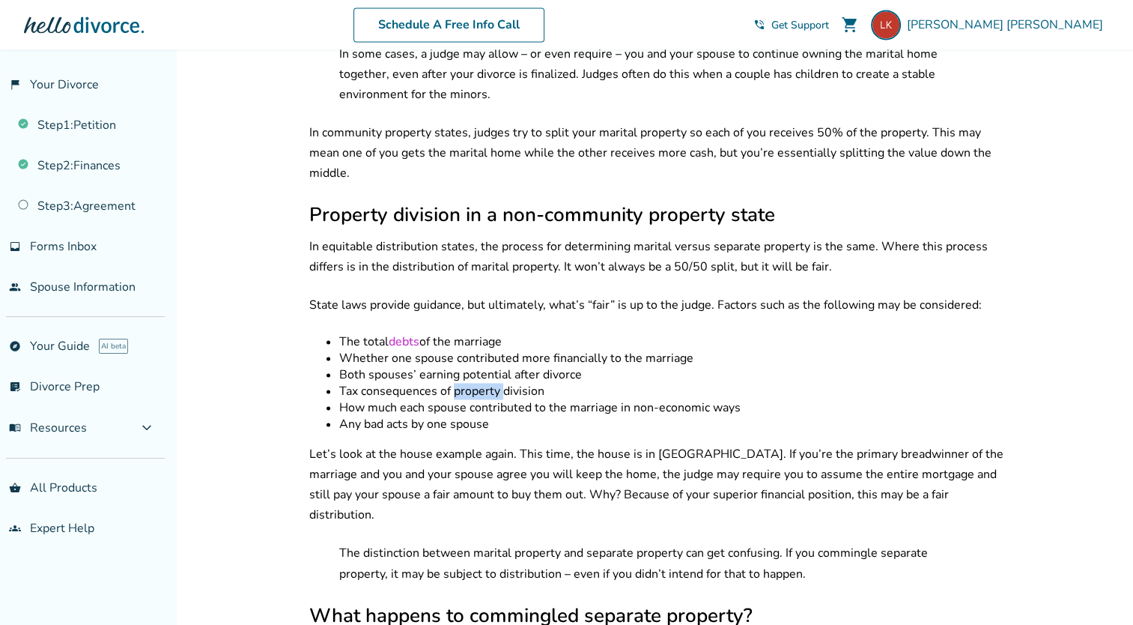
click at [458, 383] on li "Tax consequences of property division" at bounding box center [671, 391] width 665 height 16
click at [465, 399] on li "How much each spouse contributed to the marriage in non-economic ways" at bounding box center [671, 407] width 665 height 16
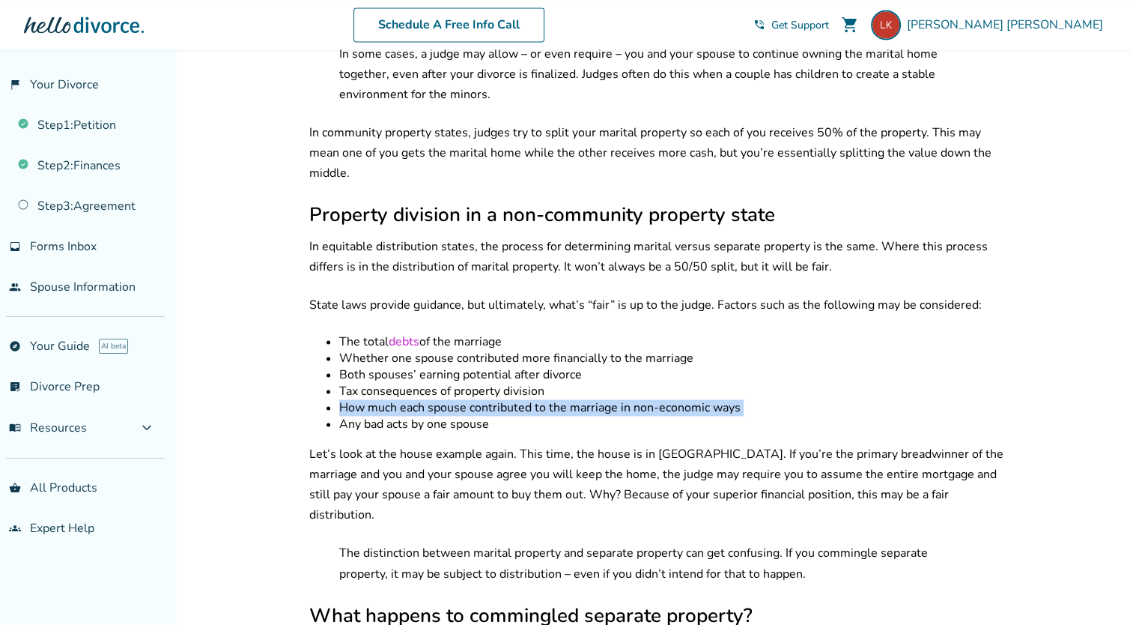
click at [465, 399] on li "How much each spouse contributed to the marriage in non-economic ways" at bounding box center [671, 407] width 665 height 16
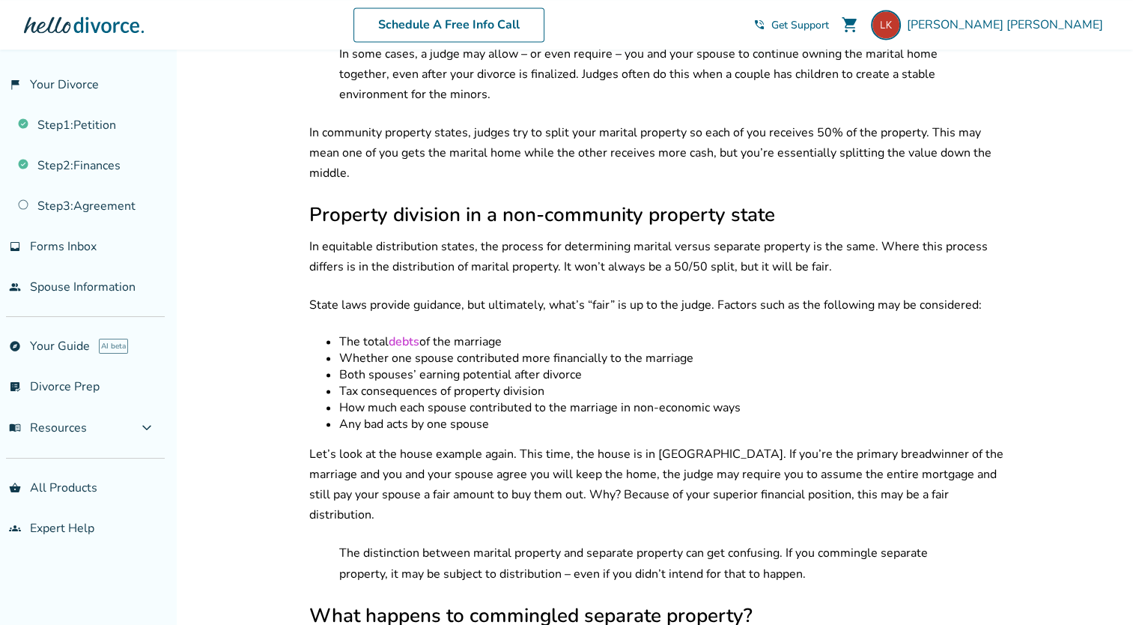
drag, startPoint x: 465, startPoint y: 394, endPoint x: 456, endPoint y: 405, distance: 14.4
click at [456, 416] on li "Any bad acts by one spouse" at bounding box center [671, 424] width 665 height 16
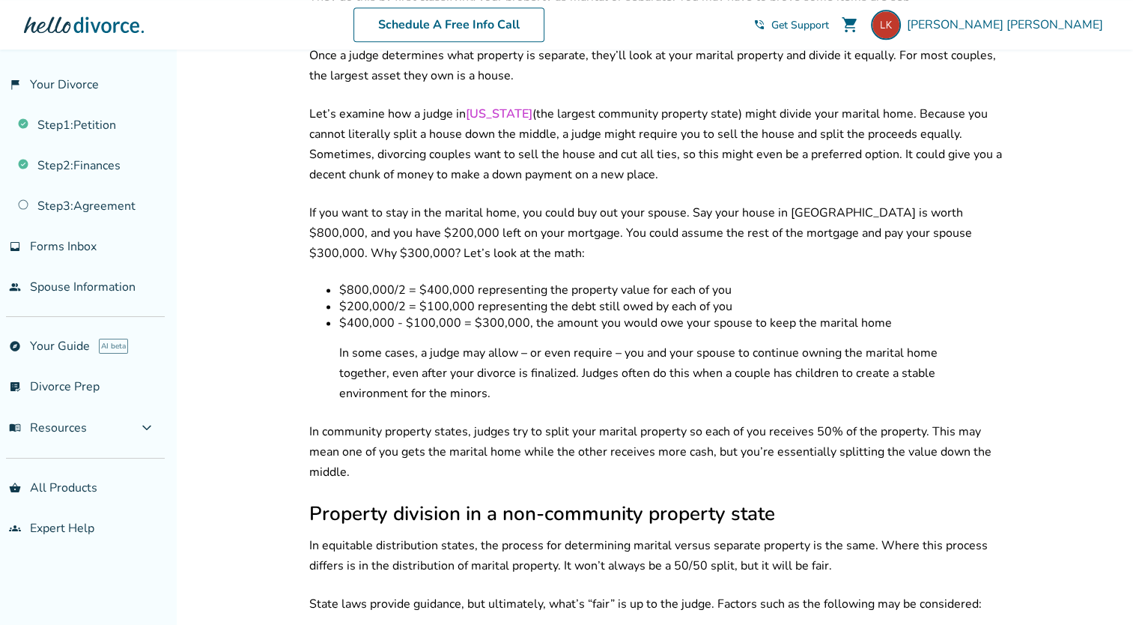
scroll to position [1958, 0]
click at [531, 315] on li "$400,000 - $100,000 = $300,000, the amount you would owe your spouse to keep th…" at bounding box center [671, 323] width 665 height 16
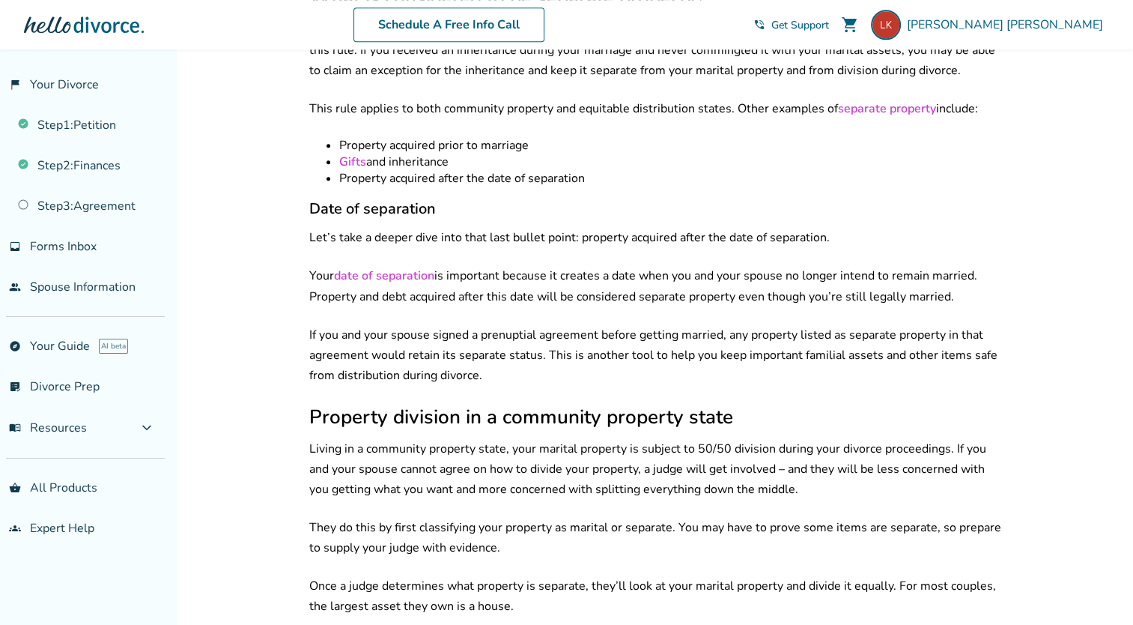
scroll to position [1424, 0]
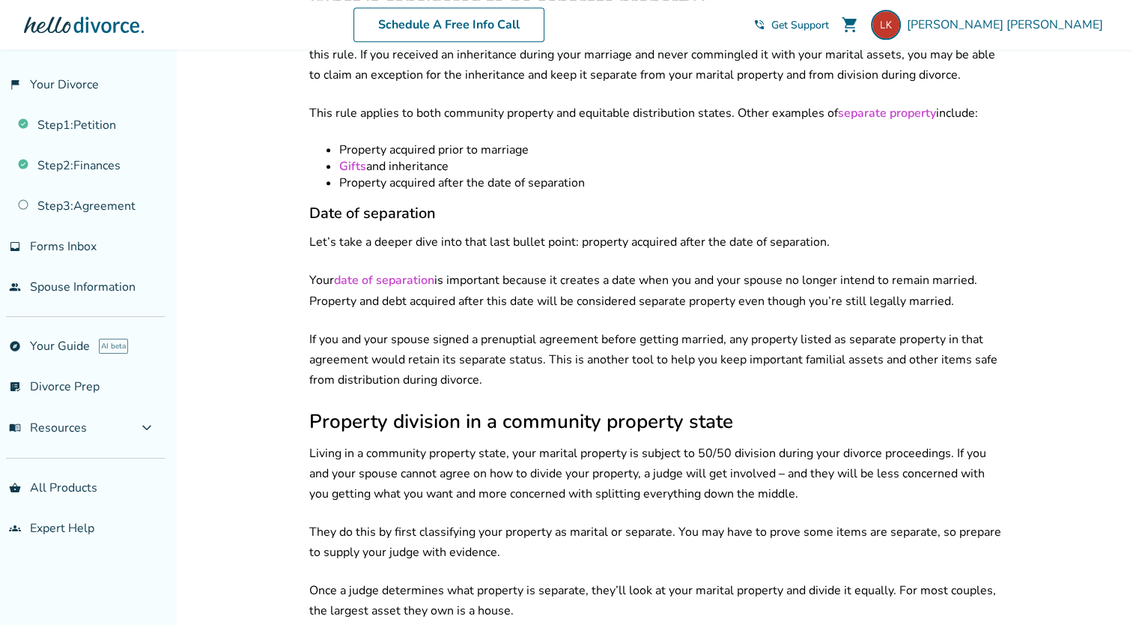
click at [401, 272] on link "date of separation" at bounding box center [384, 280] width 100 height 16
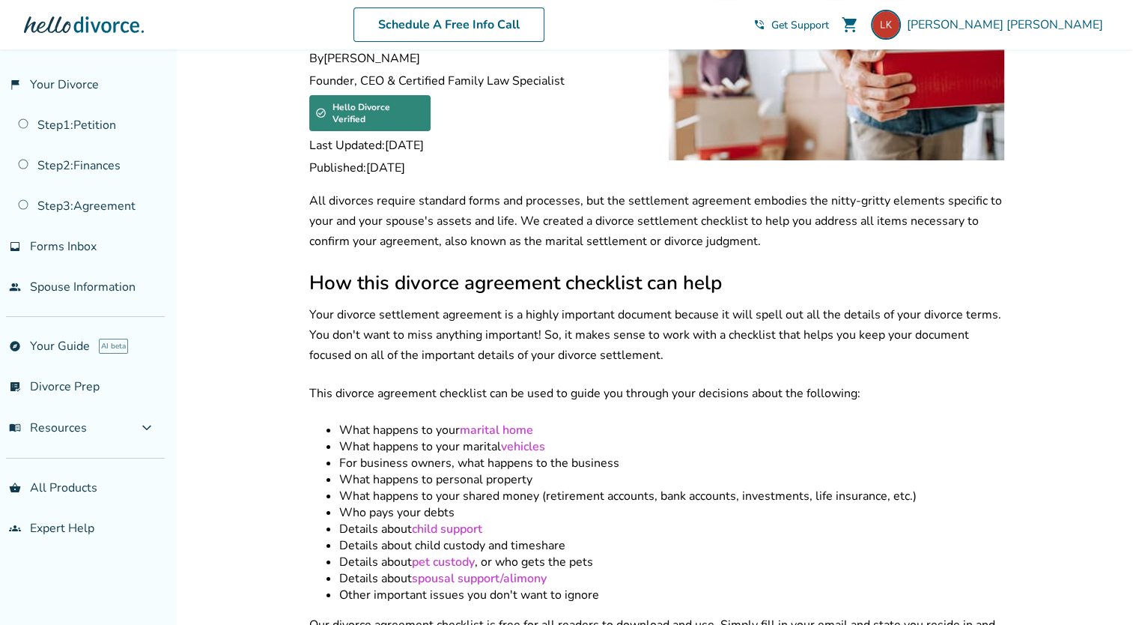
scroll to position [133, 0]
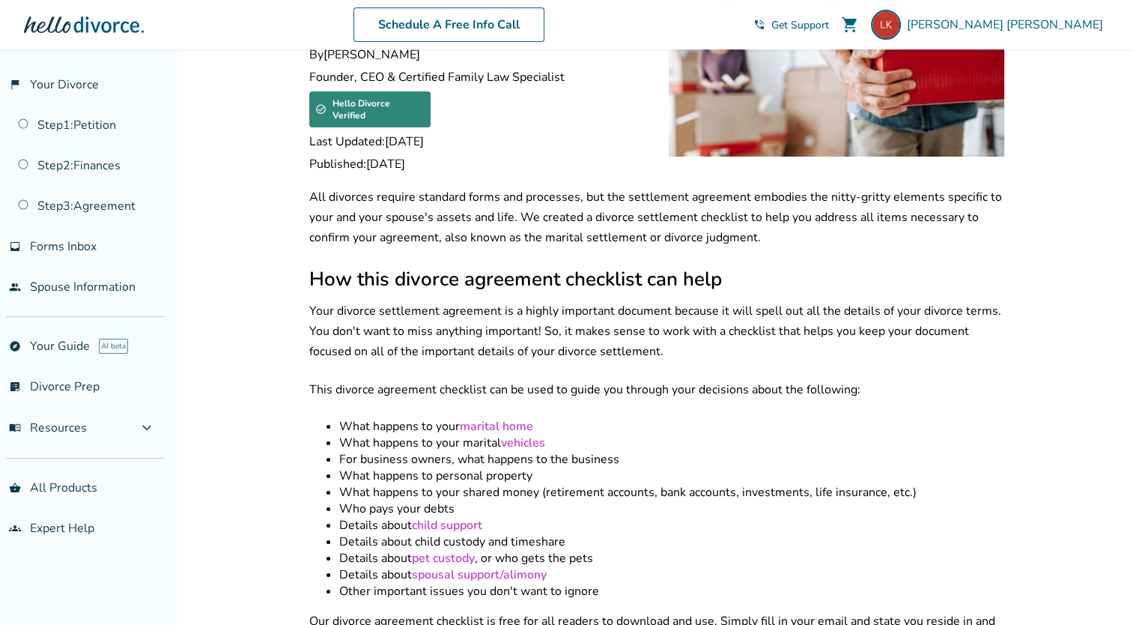
click at [524, 484] on li "What happens to your shared money (retirement accounts, bank accounts, investme…" at bounding box center [671, 492] width 665 height 16
click at [524, 533] on li "Details about child custody and timeshare" at bounding box center [671, 541] width 665 height 16
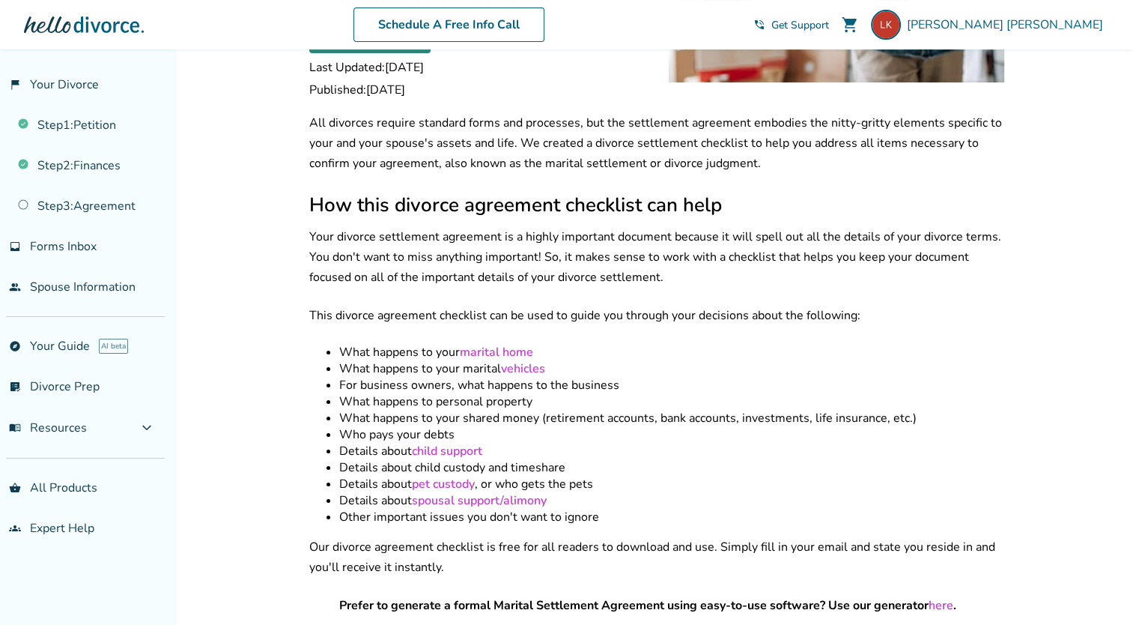
scroll to position [210, 0]
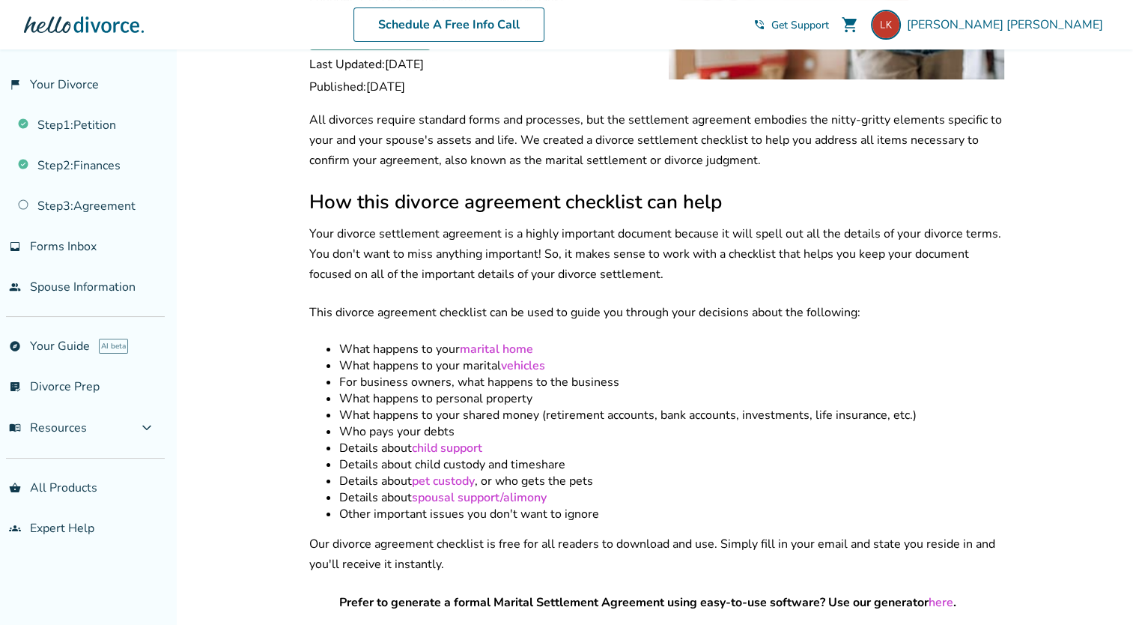
click at [523, 506] on li "Other important issues you don't want to ignore" at bounding box center [671, 514] width 665 height 16
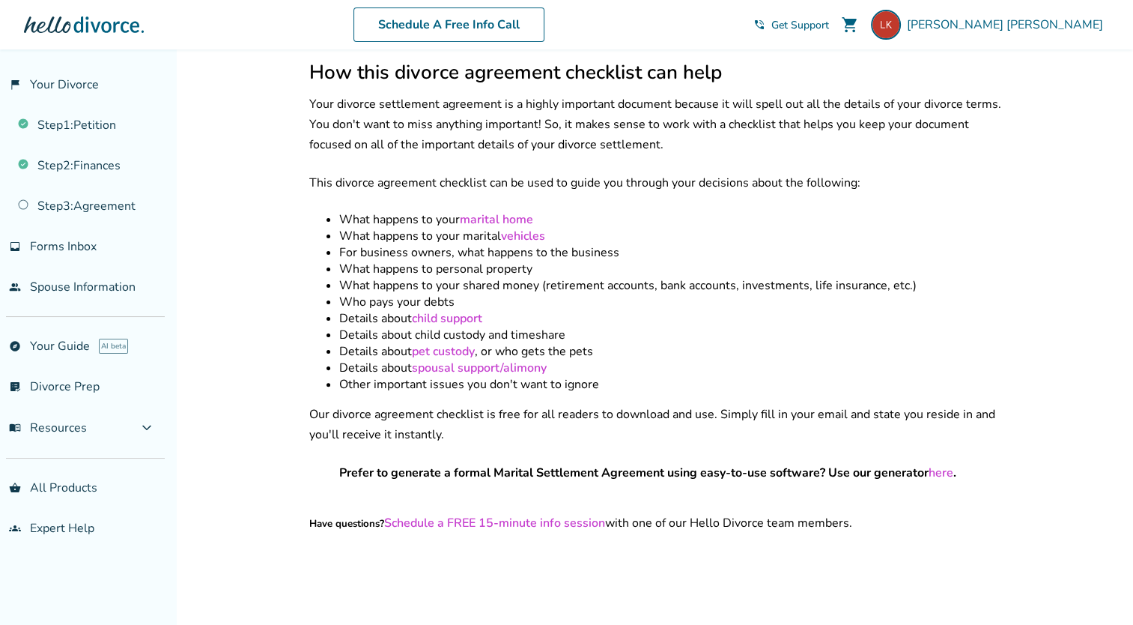
scroll to position [342, 0]
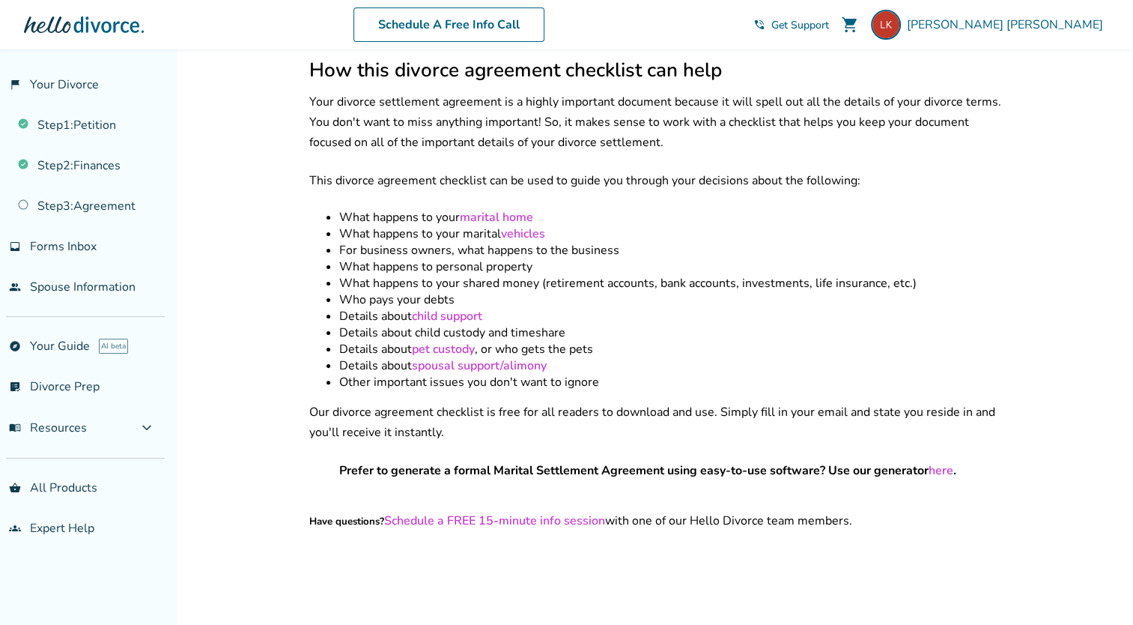
click at [941, 462] on link "here" at bounding box center [941, 470] width 25 height 16
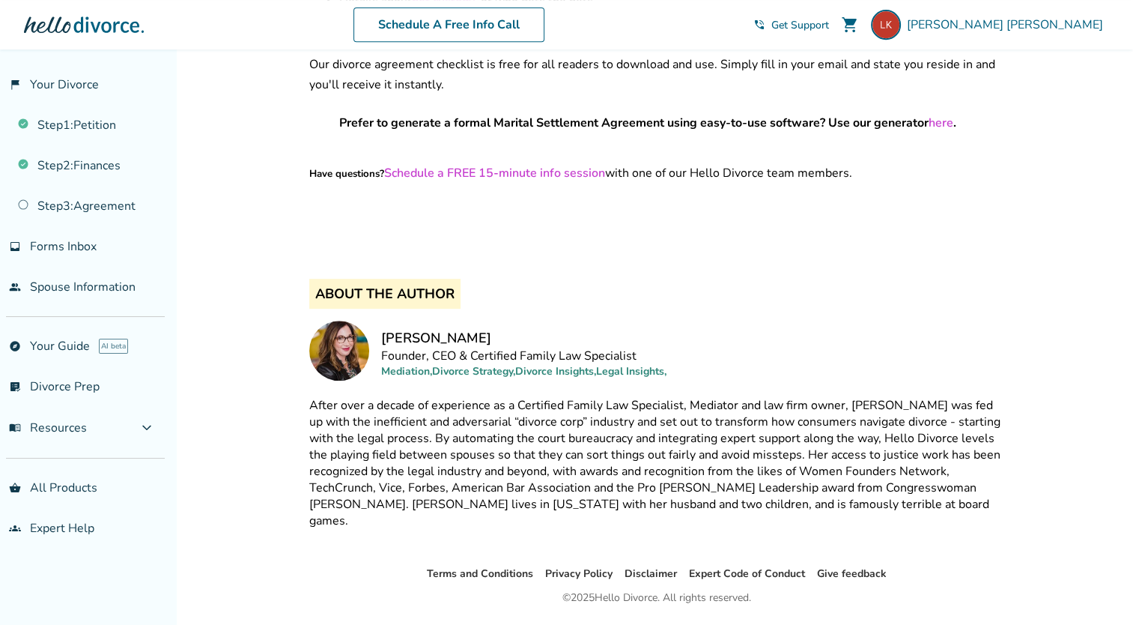
scroll to position [690, 0]
drag, startPoint x: 698, startPoint y: 599, endPoint x: 722, endPoint y: 550, distance: 54.3
click at [698, 599] on div "Terms and Conditions Privacy Policy Disclaimer Expert Code of Conduct Give feed…" at bounding box center [656, 616] width 953 height 105
